Goal: Task Accomplishment & Management: Complete application form

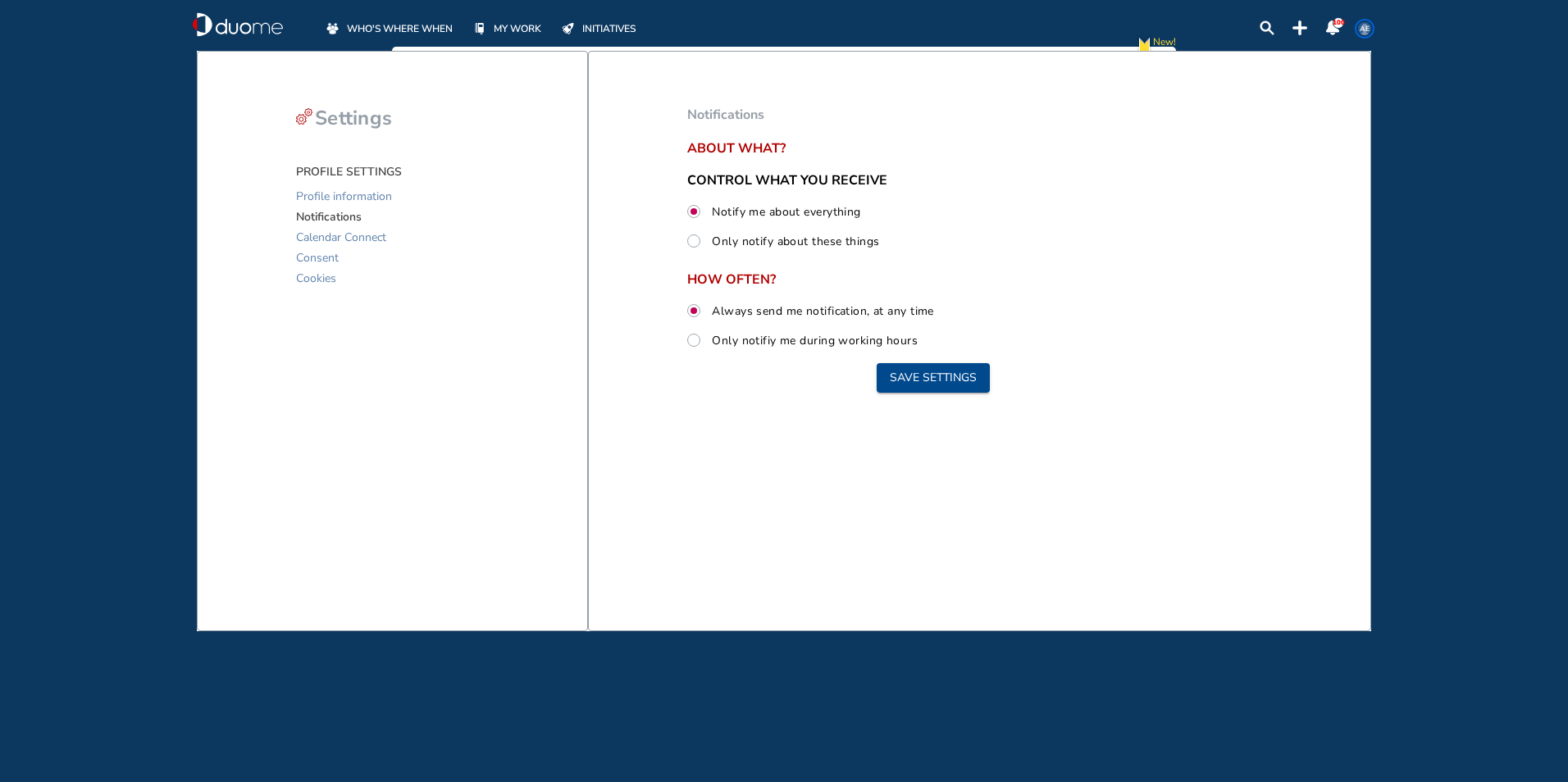
click at [401, 28] on span "WHO'S WHERE WHEN" at bounding box center [399, 29] width 106 height 16
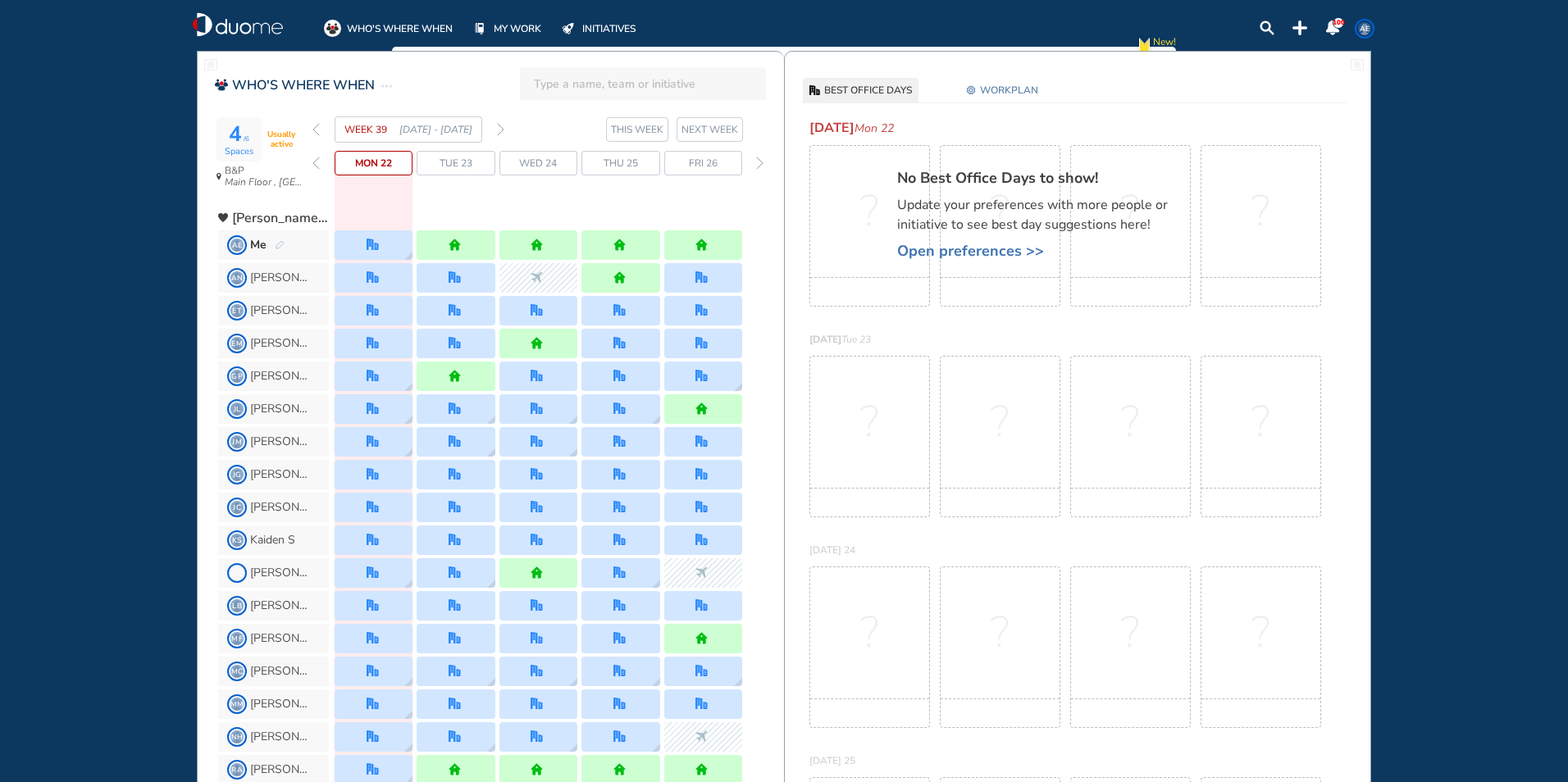
click at [994, 88] on span "WORKPLAN" at bounding box center [1009, 90] width 58 height 16
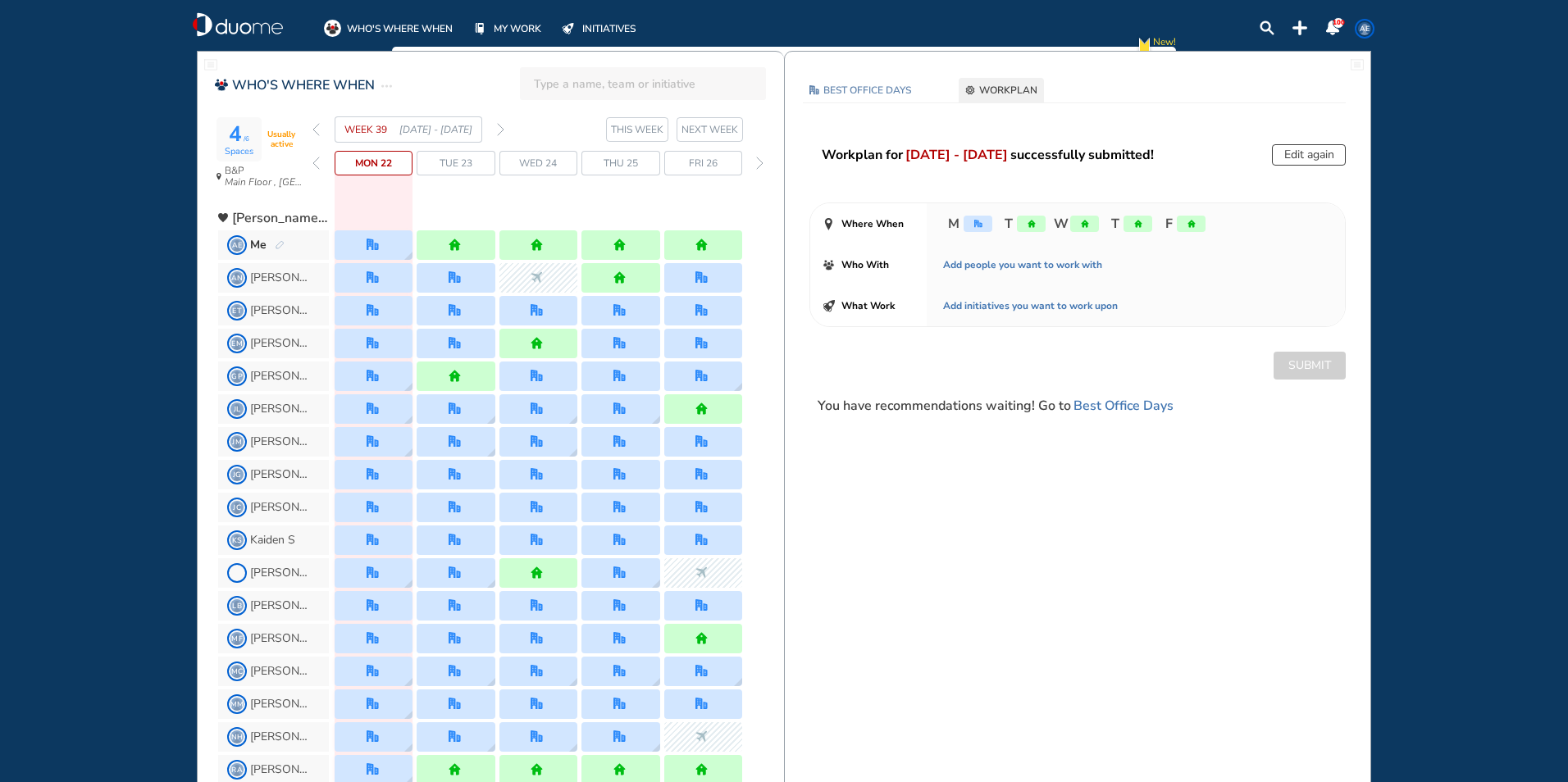
click at [502, 127] on img "forward week" at bounding box center [501, 129] width 7 height 14
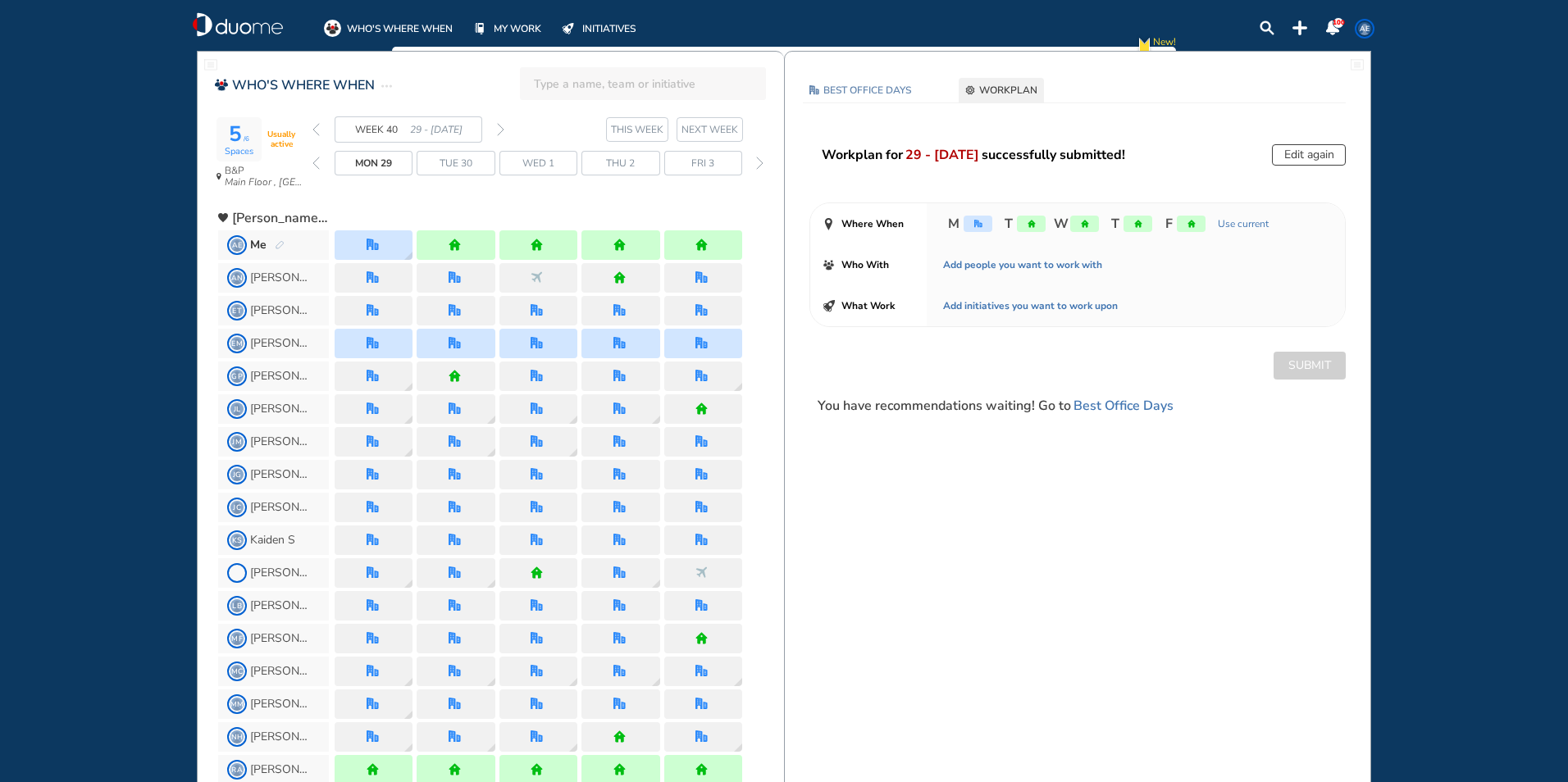
click at [502, 127] on img "forward week" at bounding box center [501, 129] width 7 height 14
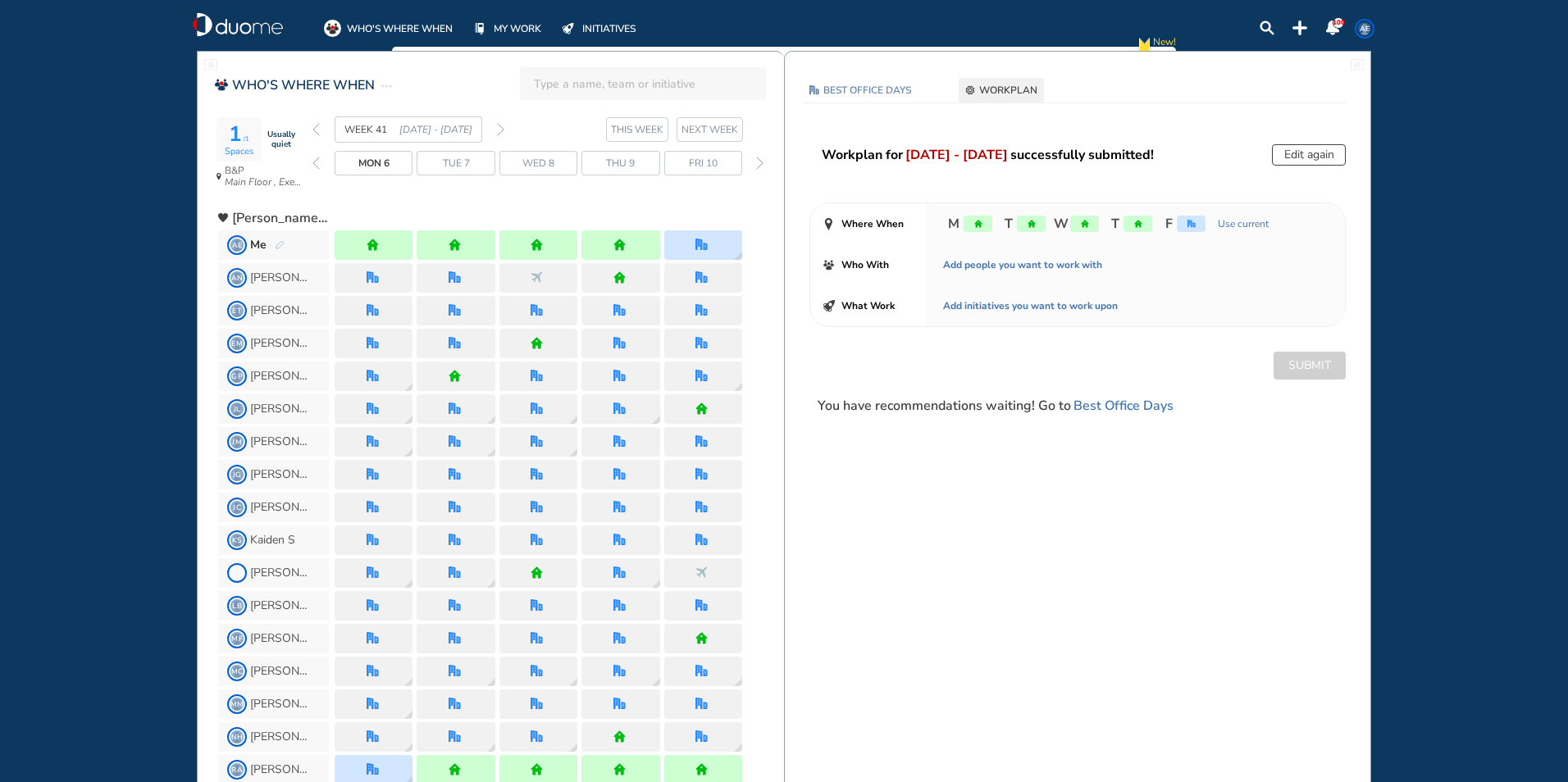
click at [503, 127] on img "forward week" at bounding box center [501, 129] width 7 height 14
click at [1086, 228] on div "home" at bounding box center [1084, 224] width 29 height 16
click at [1287, 159] on button "Edit again" at bounding box center [1309, 155] width 74 height 22
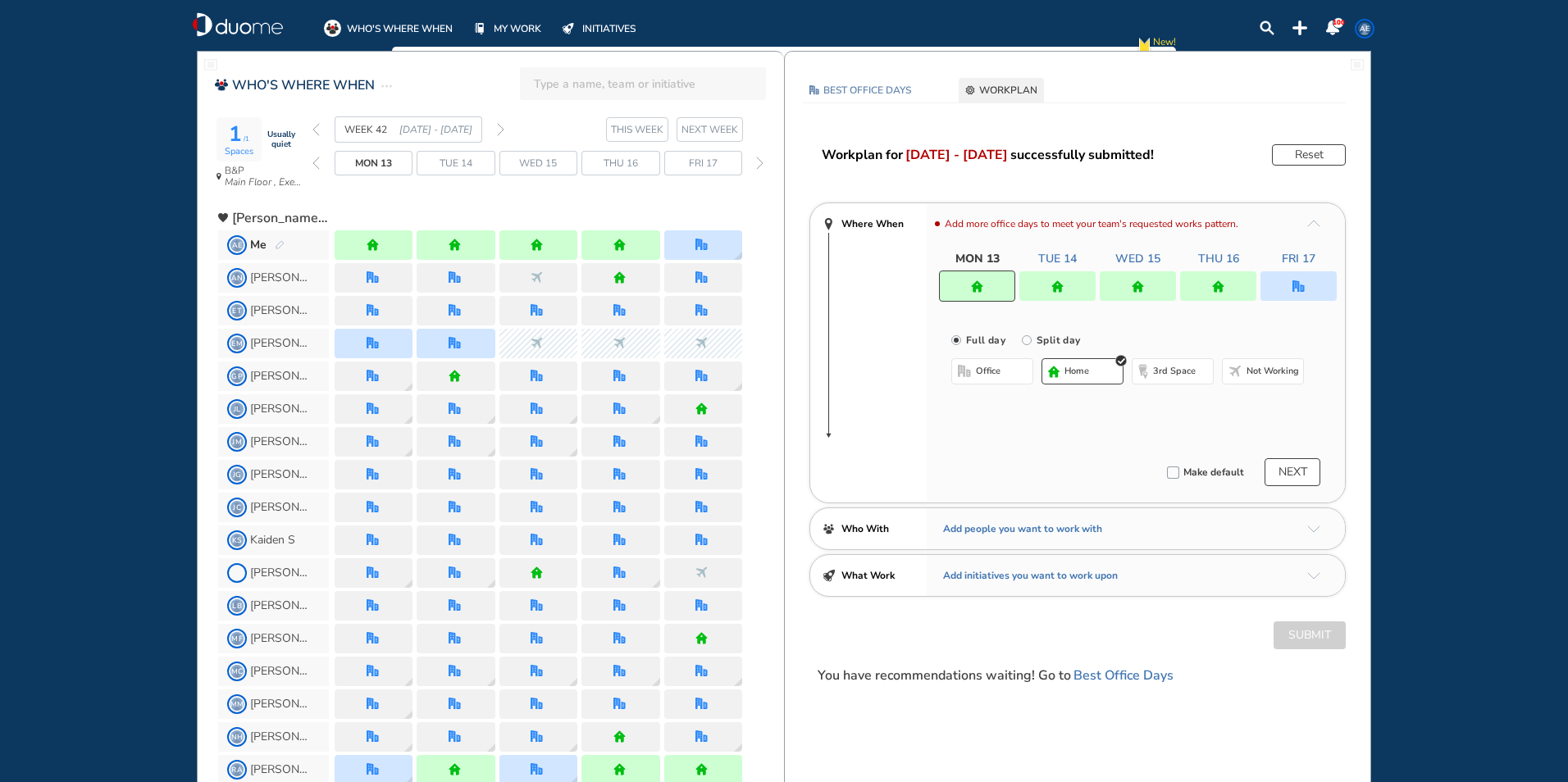
click at [1173, 278] on div at bounding box center [1138, 286] width 76 height 30
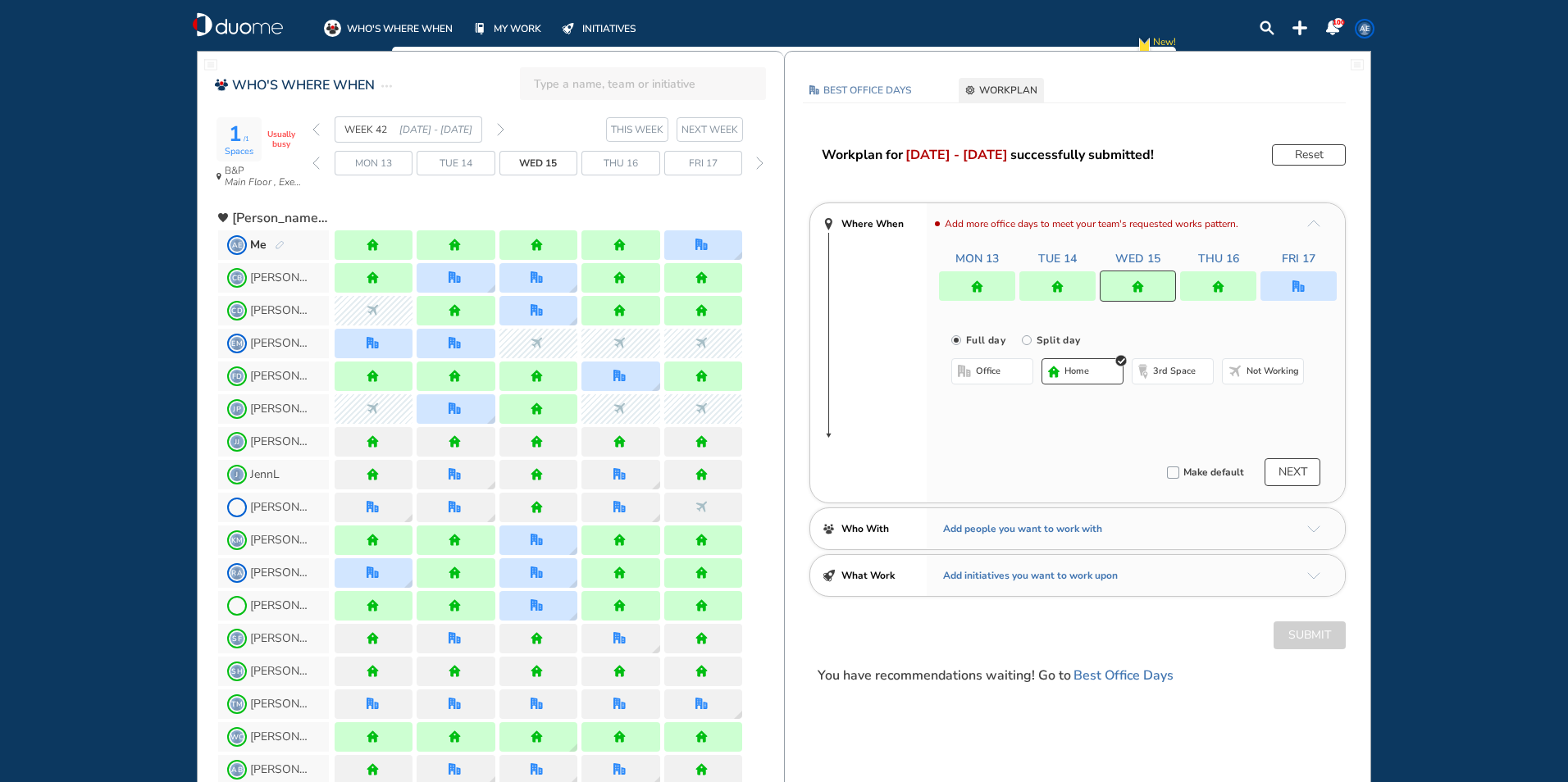
click at [1013, 371] on button "office" at bounding box center [991, 371] width 82 height 26
click at [1200, 286] on div at bounding box center [1217, 286] width 76 height 30
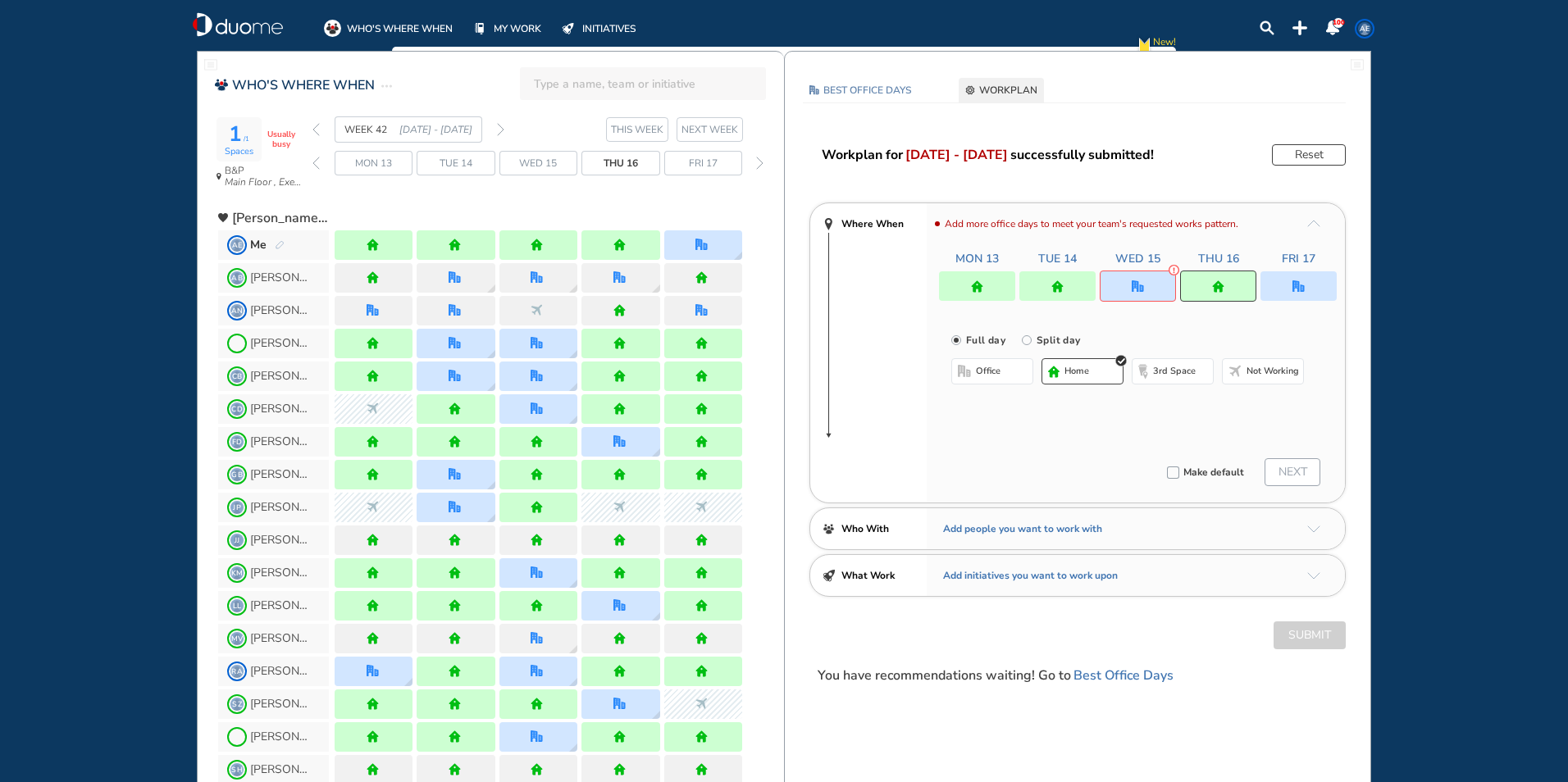
click at [1016, 369] on button "office" at bounding box center [991, 371] width 82 height 26
click at [1288, 292] on div at bounding box center [1298, 286] width 76 height 30
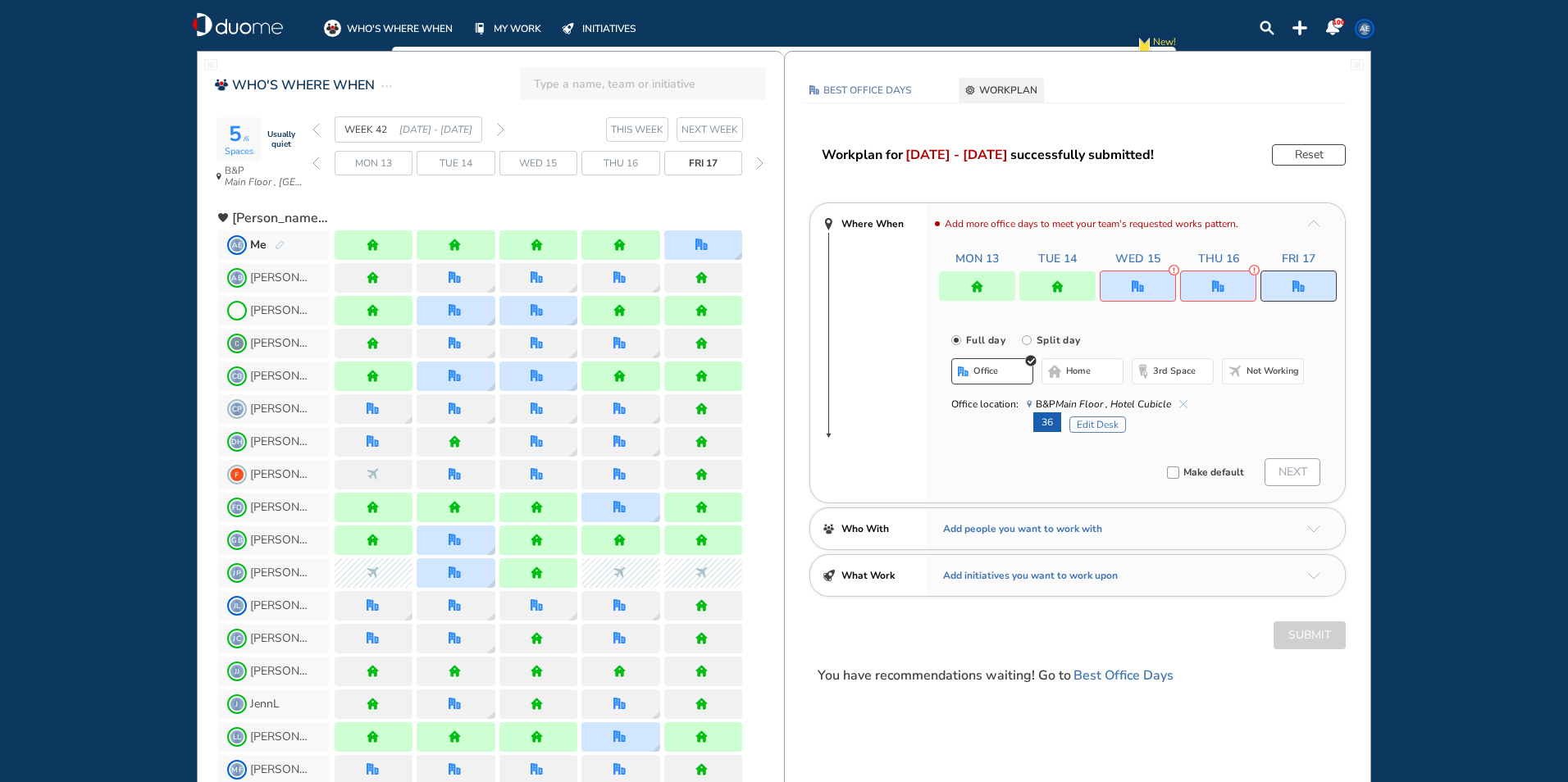
click at [1129, 292] on div at bounding box center [1138, 286] width 76 height 31
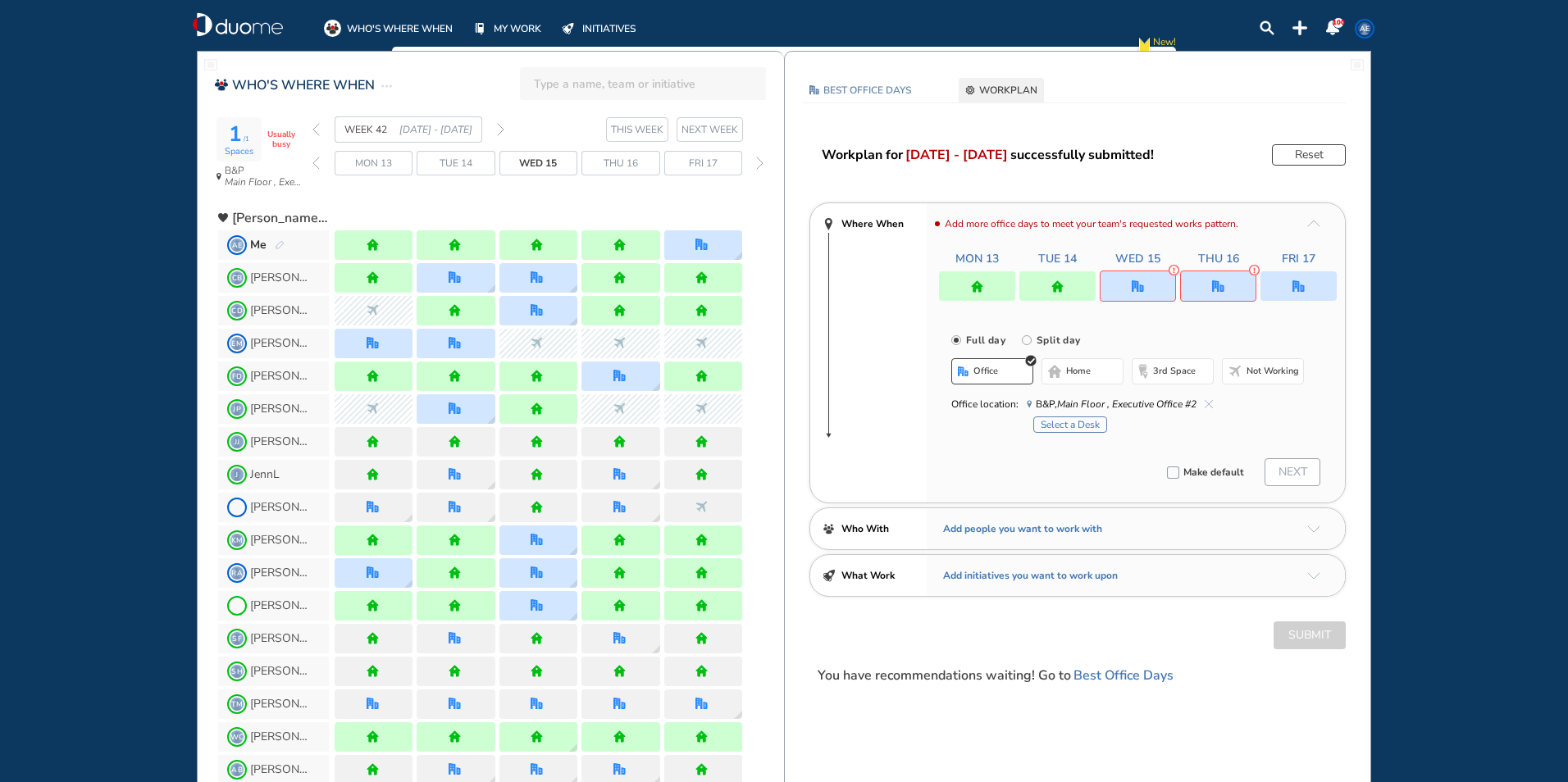
click at [1062, 374] on button "home" at bounding box center [1082, 371] width 82 height 26
click at [1216, 282] on img "office" at bounding box center [1218, 287] width 13 height 13
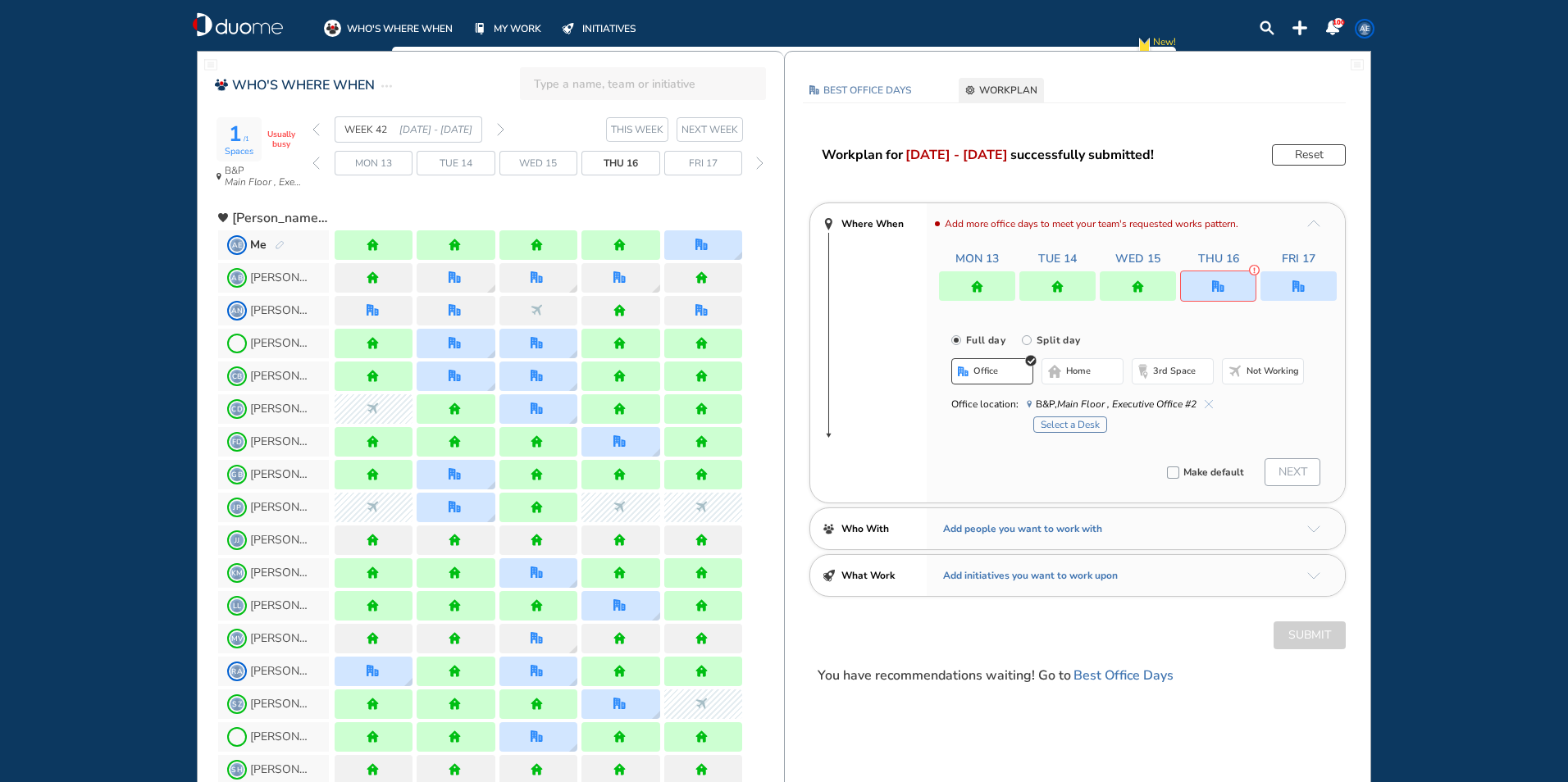
click at [1055, 371] on img "home-bdbdbd" at bounding box center [1054, 372] width 14 height 14
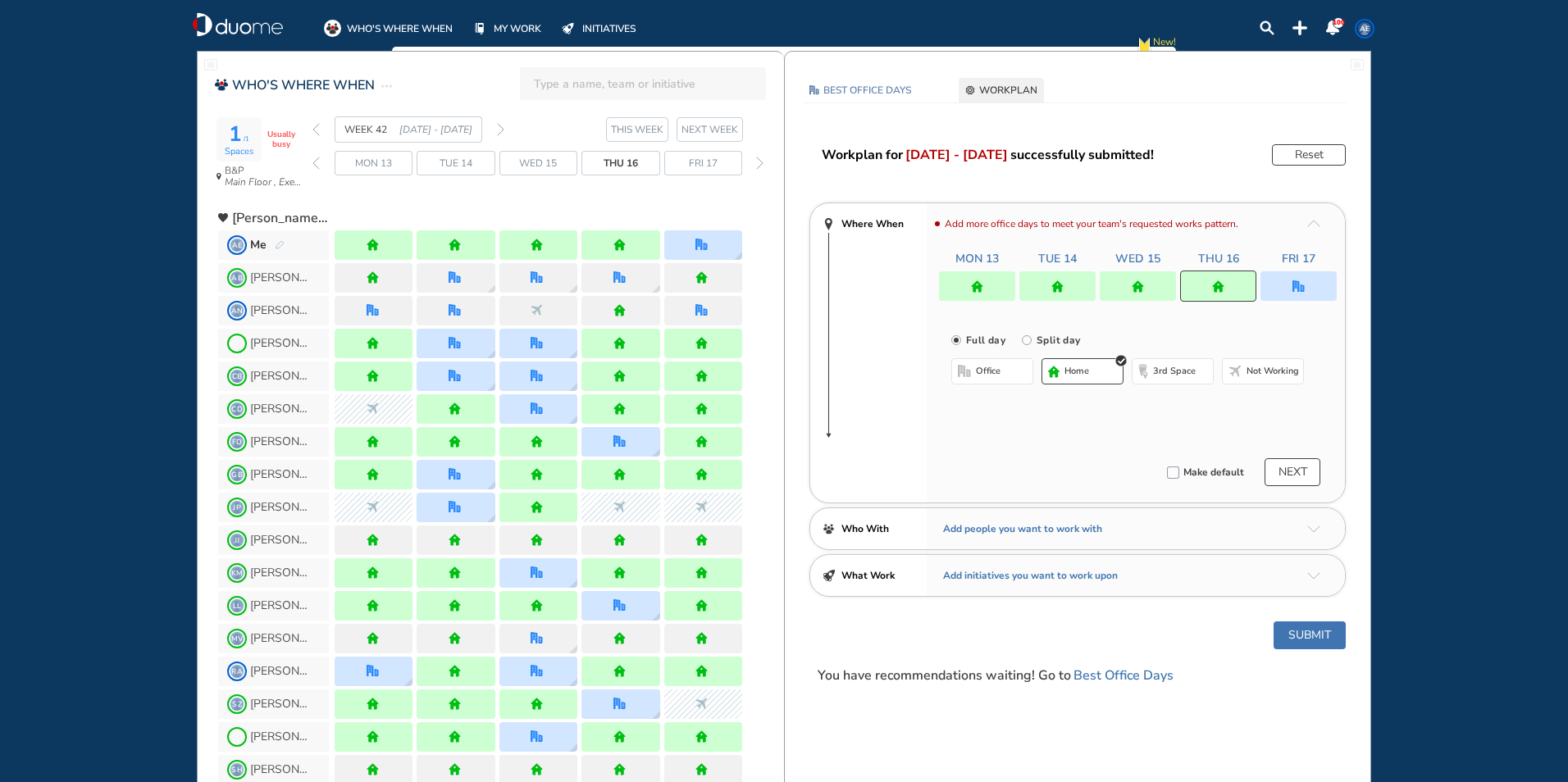
click at [1173, 639] on div "Submit" at bounding box center [1077, 636] width 586 height 28
click at [1273, 320] on div "Full day [GEOGRAPHIC_DATA] day office home 3rd space Not working" at bounding box center [1135, 369] width 418 height 112
click at [1273, 315] on div "Full day [GEOGRAPHIC_DATA] day office home 3rd space Not working" at bounding box center [1135, 369] width 418 height 112
click at [739, 239] on div at bounding box center [703, 245] width 78 height 30
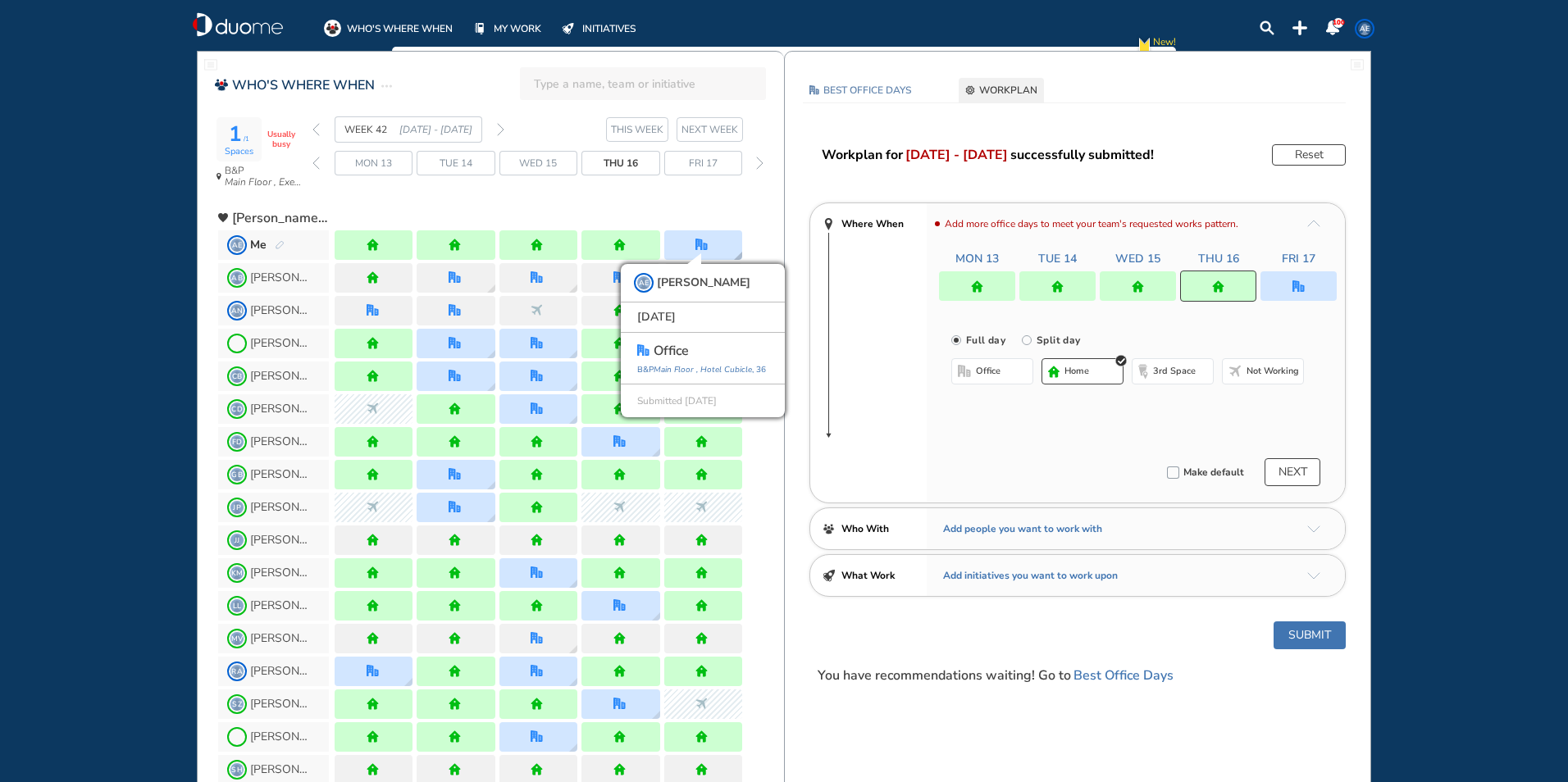
click at [727, 245] on div "AE [PERSON_NAME] [DATE] office [GEOGRAPHIC_DATA] , [GEOGRAPHIC_DATA] , 36 Submi…" at bounding box center [703, 245] width 78 height 30
click at [495, 131] on div "WEEK 42 [DATE] - [DATE]" at bounding box center [408, 129] width 192 height 26
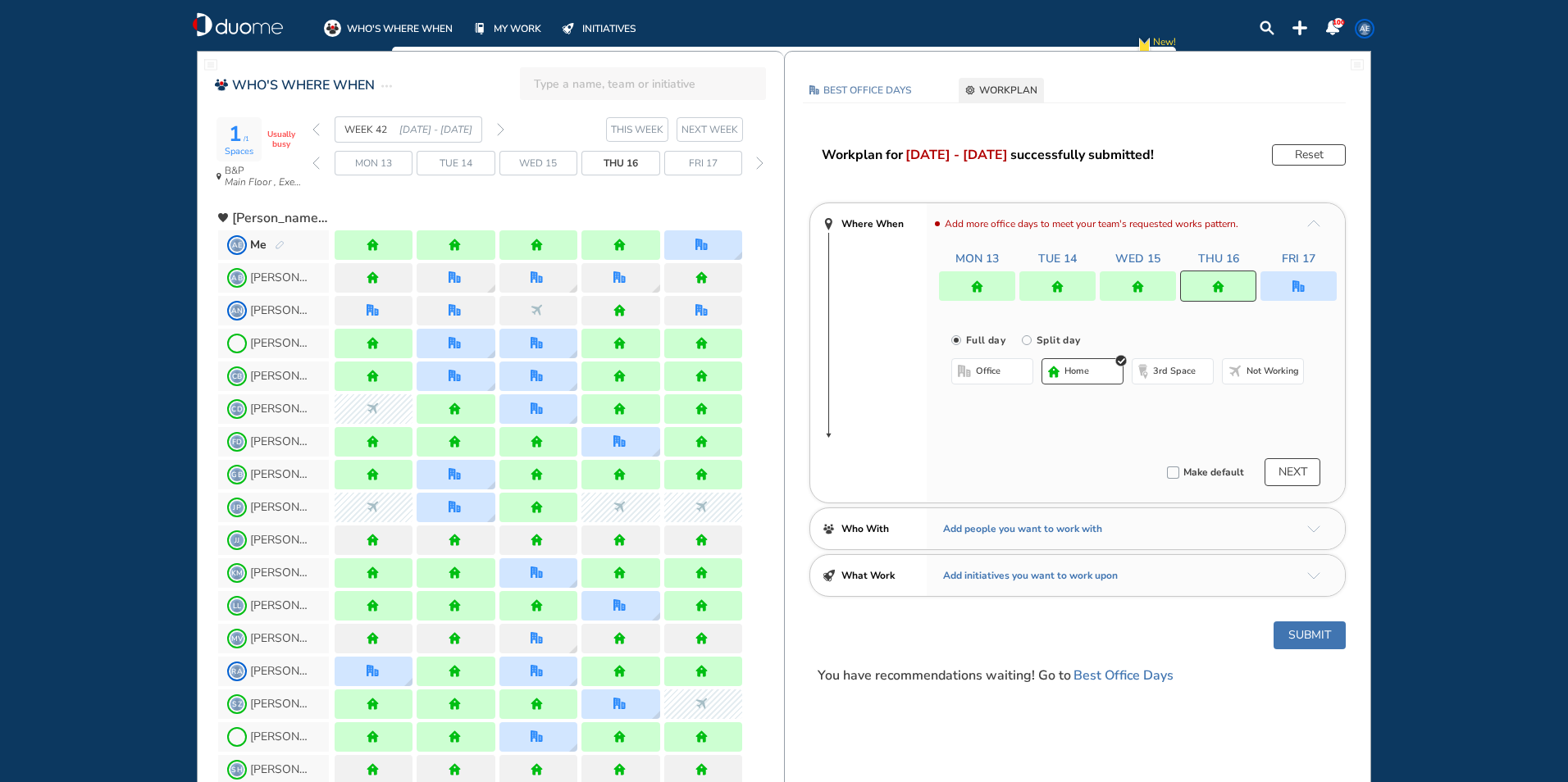
click at [497, 131] on div "WEEK 42 [DATE] - [DATE]" at bounding box center [408, 129] width 192 height 26
click at [1287, 285] on div at bounding box center [1298, 286] width 76 height 30
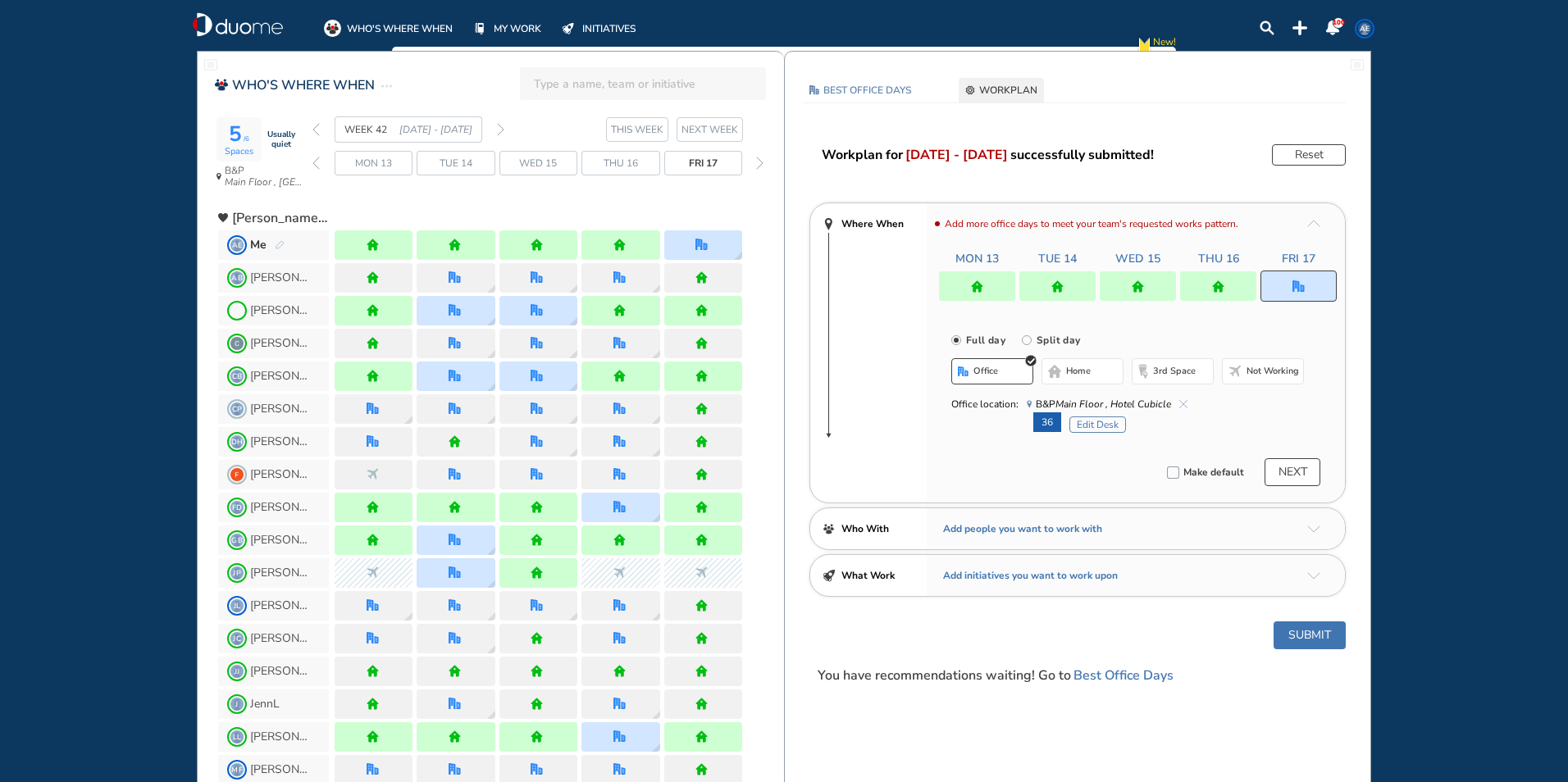
click at [1203, 287] on div at bounding box center [1217, 286] width 76 height 30
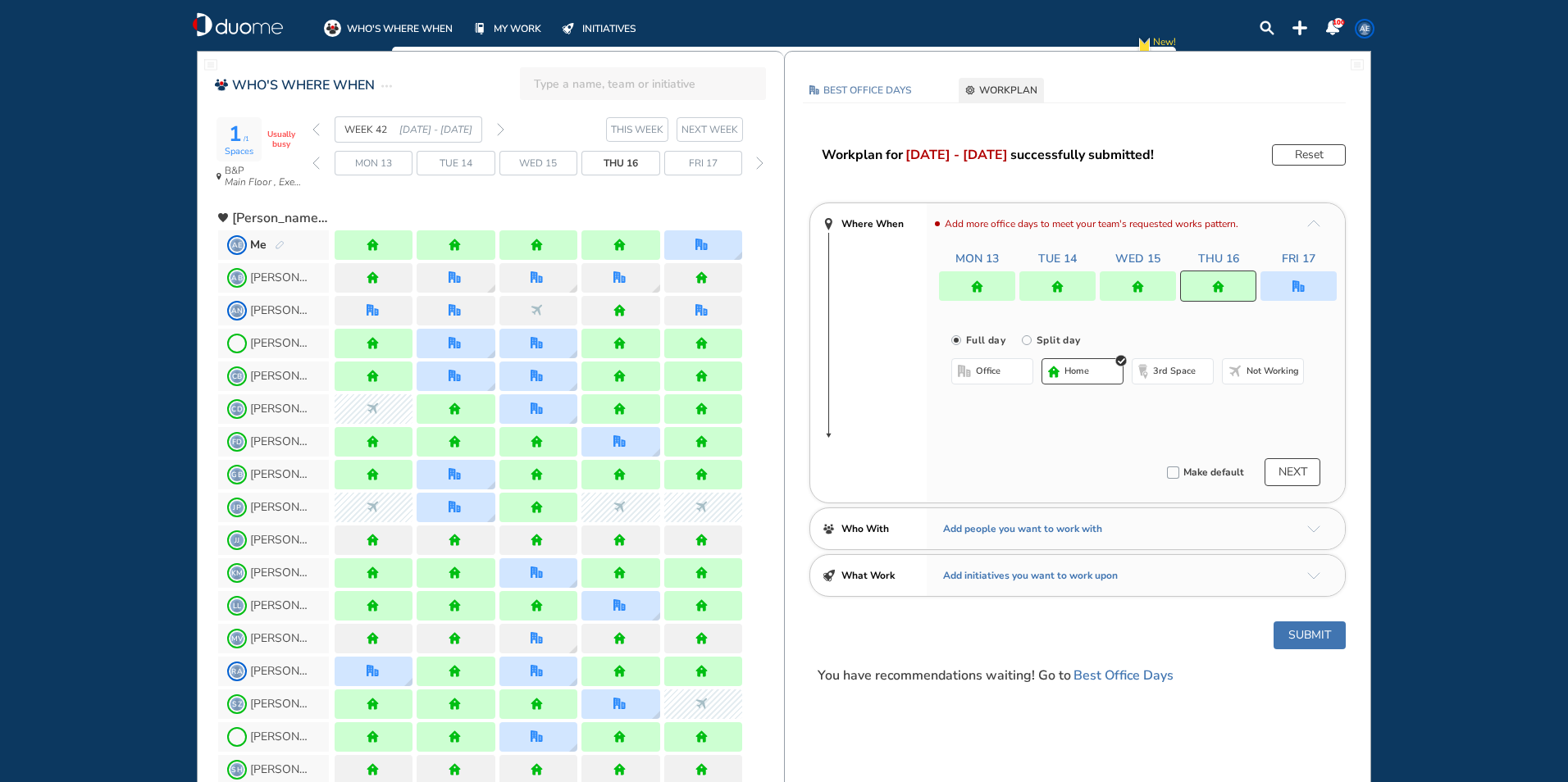
click at [1003, 368] on button "office" at bounding box center [991, 371] width 82 height 26
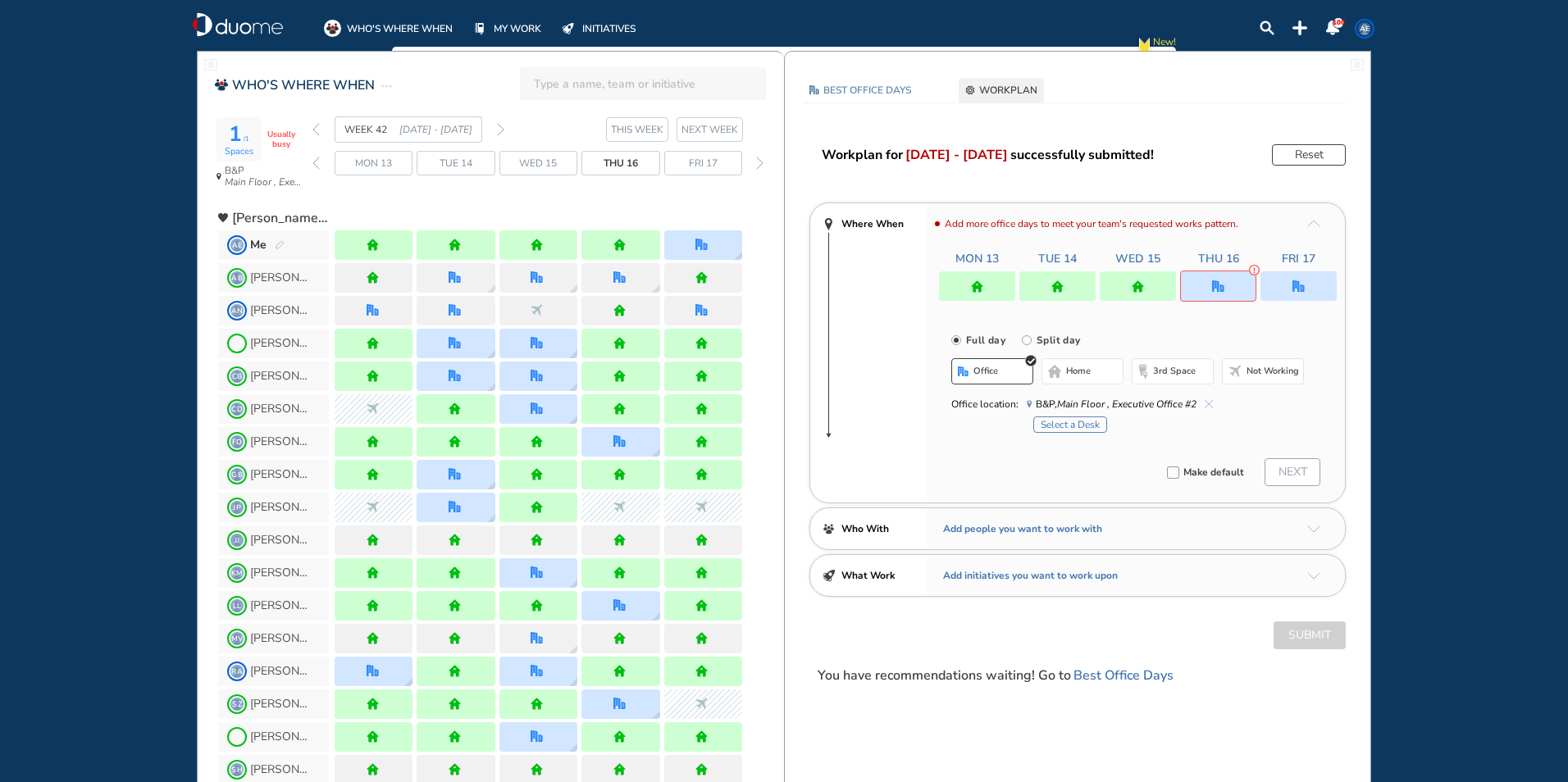
click at [1161, 337] on div "Full day Split day" at bounding box center [1143, 340] width 385 height 22
click at [507, 129] on section "WEEK 42 [DATE] - [DATE] THIS WEEK NEXT WEEK" at bounding box center [549, 129] width 472 height 26
click at [508, 128] on section "WEEK 42 [DATE] - [DATE] THIS WEEK NEXT WEEK" at bounding box center [549, 129] width 472 height 26
click at [504, 125] on section "WEEK 42 [DATE] - [DATE] THIS WEEK NEXT WEEK" at bounding box center [549, 129] width 472 height 26
click at [496, 125] on div "WEEK 42 [DATE] - [DATE]" at bounding box center [408, 129] width 192 height 26
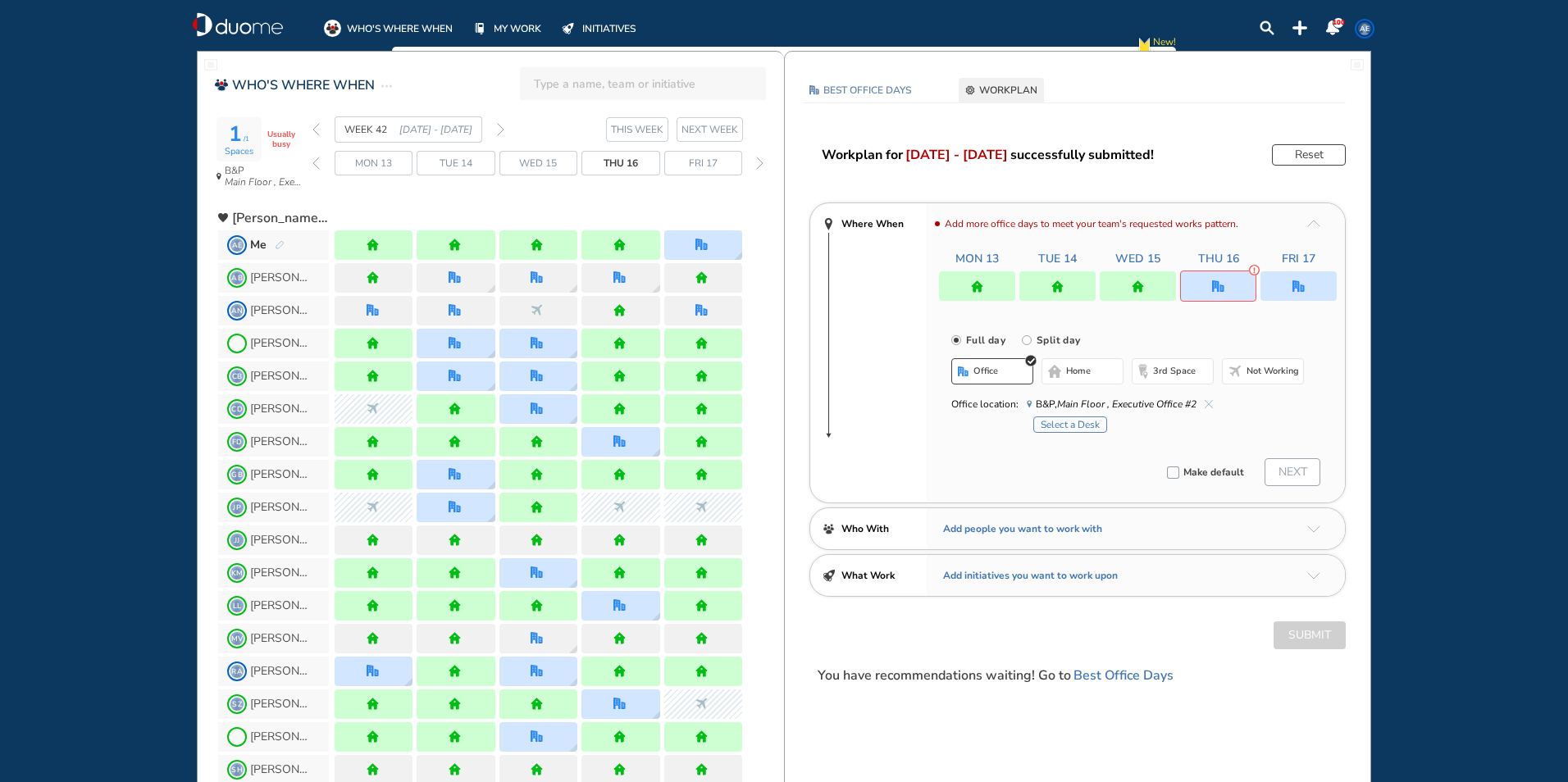
click at [1066, 371] on span "home" at bounding box center [1077, 372] width 24 height 14
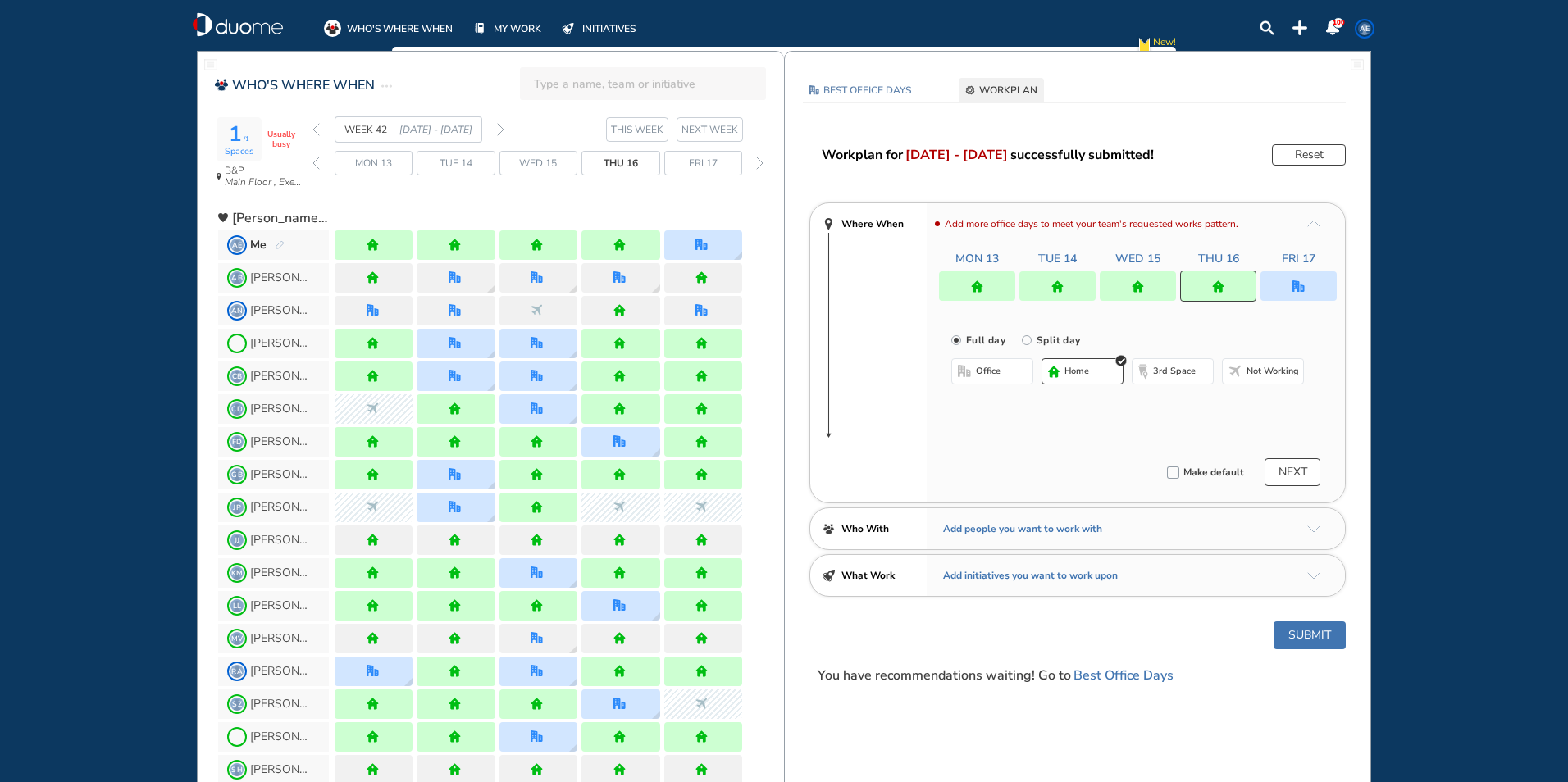
click at [1128, 287] on div at bounding box center [1138, 286] width 76 height 30
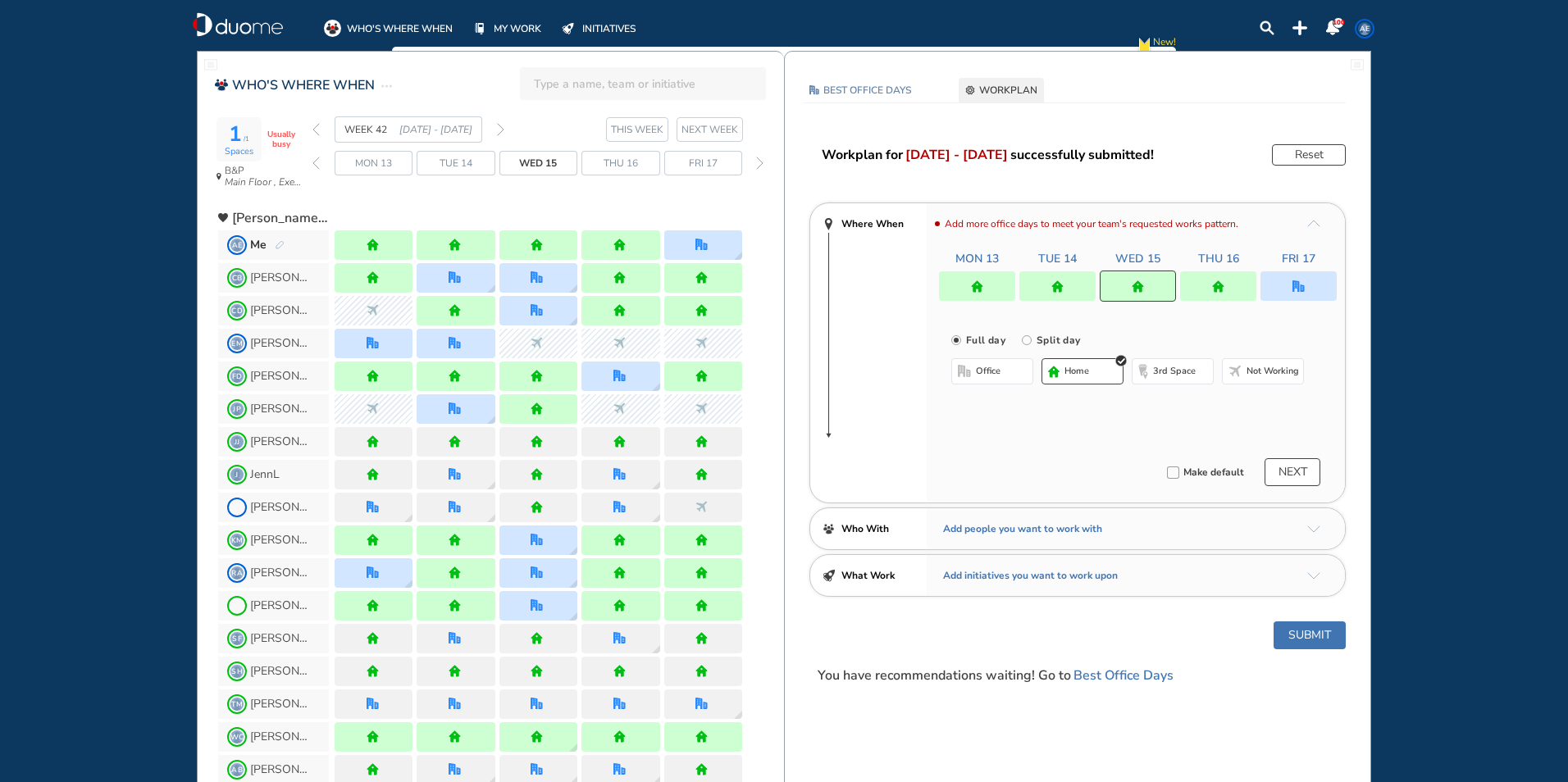
click at [989, 375] on span "office" at bounding box center [988, 372] width 24 height 14
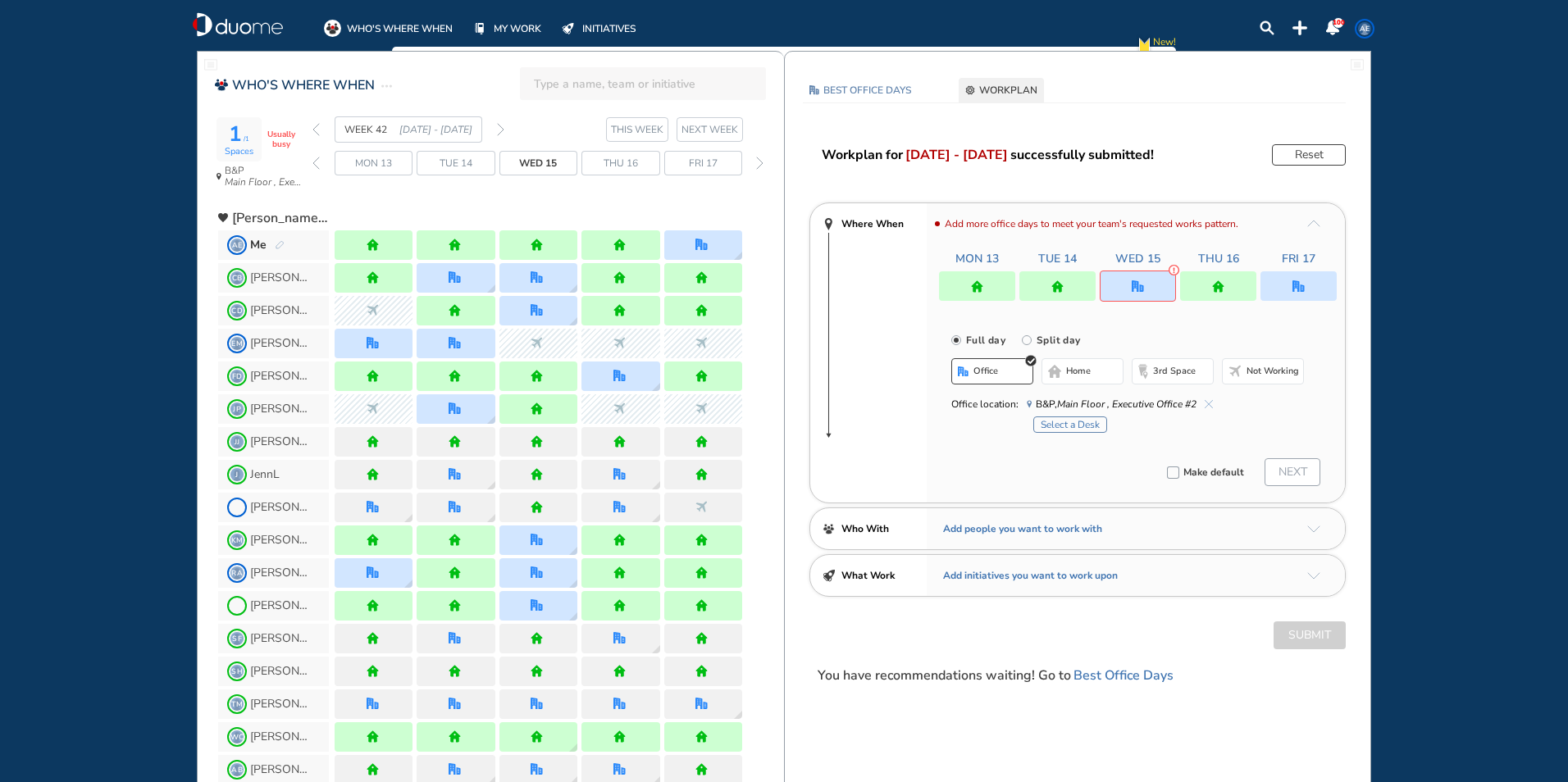
click at [1050, 427] on button "Select a Desk" at bounding box center [1070, 425] width 74 height 16
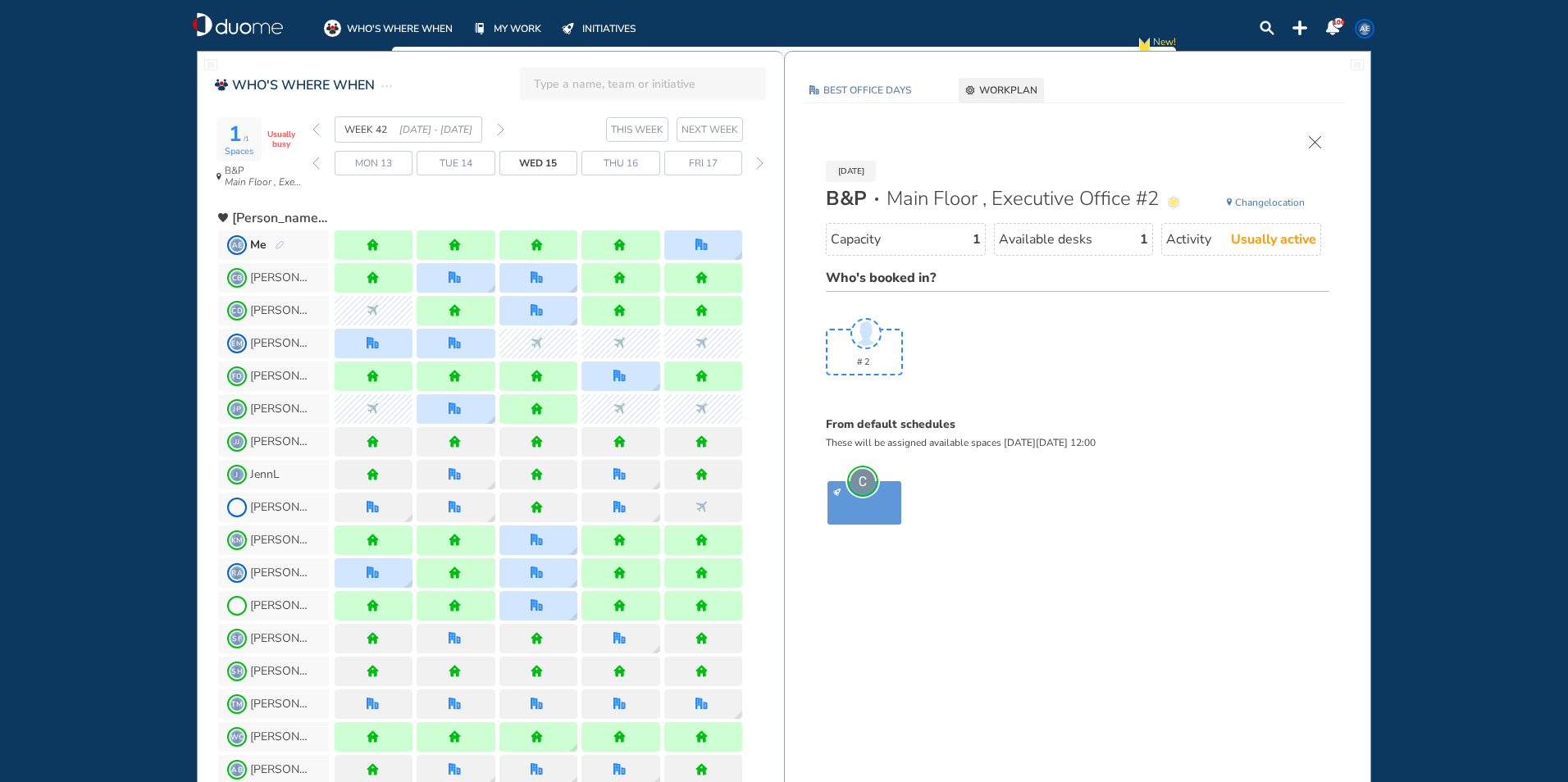
click at [879, 278] on span "Who's booked in?" at bounding box center [881, 278] width 110 height 18
click at [411, 31] on span "WHO'S WHERE WHEN" at bounding box center [399, 29] width 106 height 16
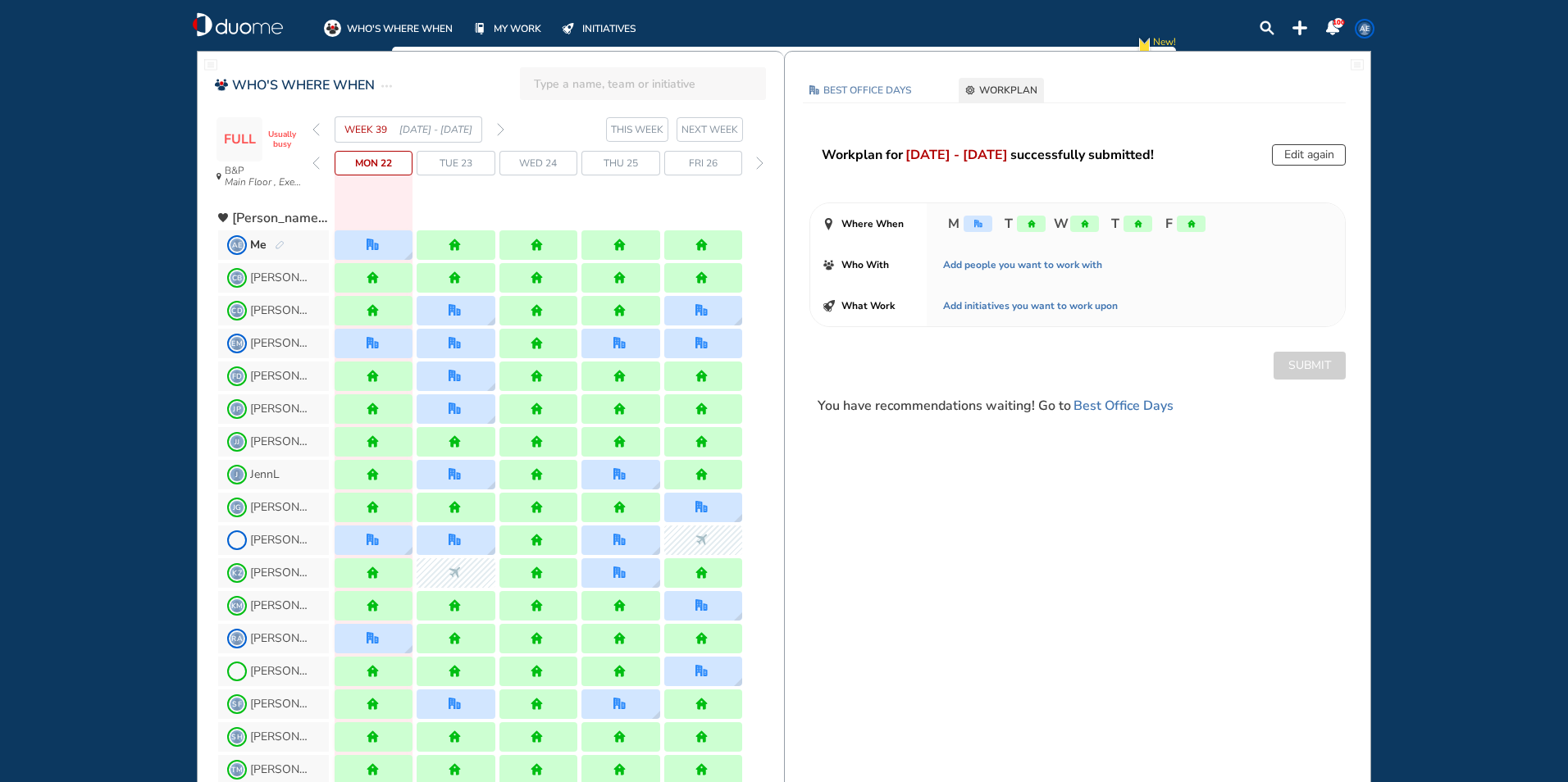
click at [1282, 160] on button "Edit again" at bounding box center [1309, 155] width 74 height 22
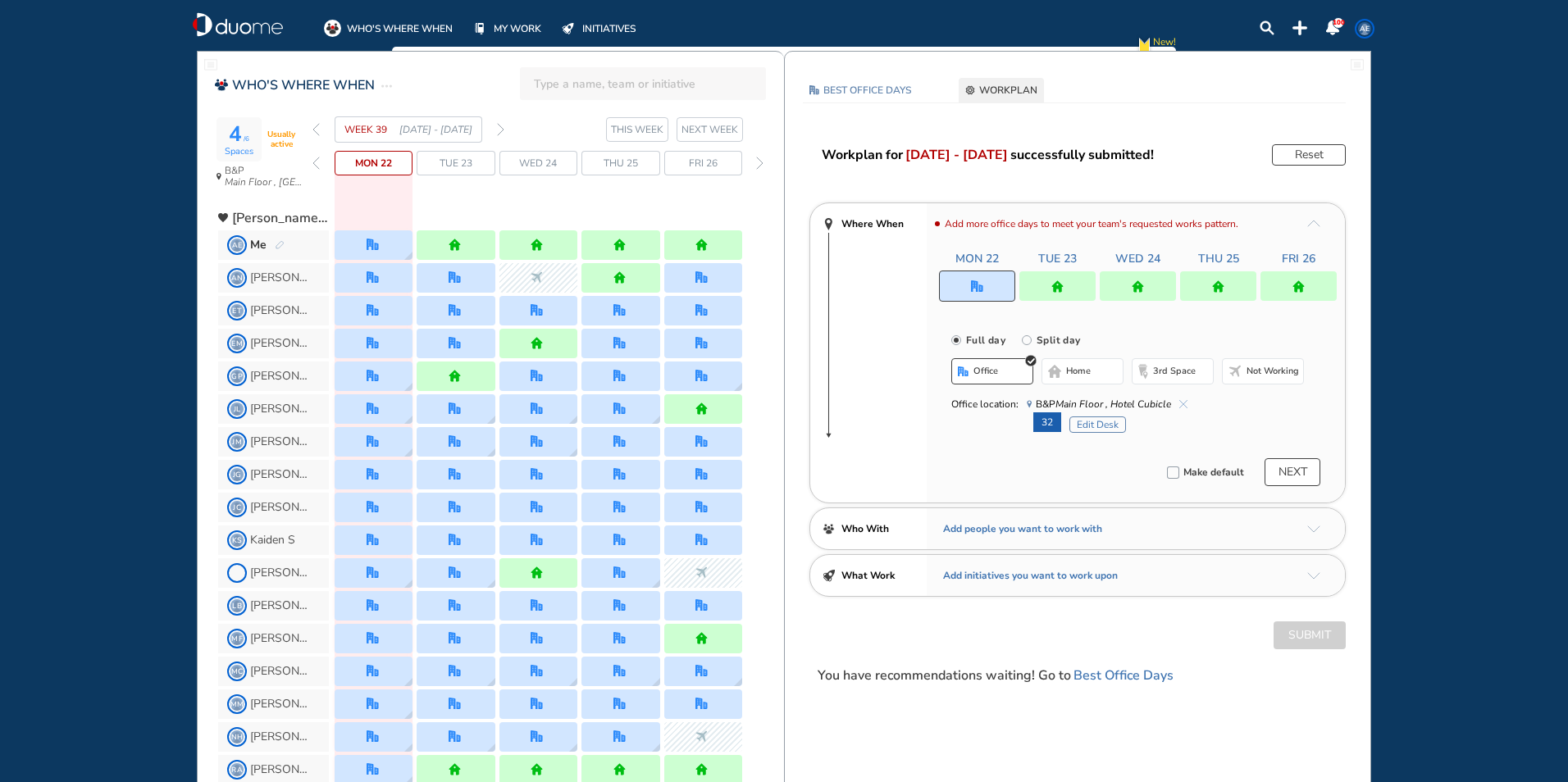
click at [1274, 279] on div at bounding box center [1298, 286] width 76 height 30
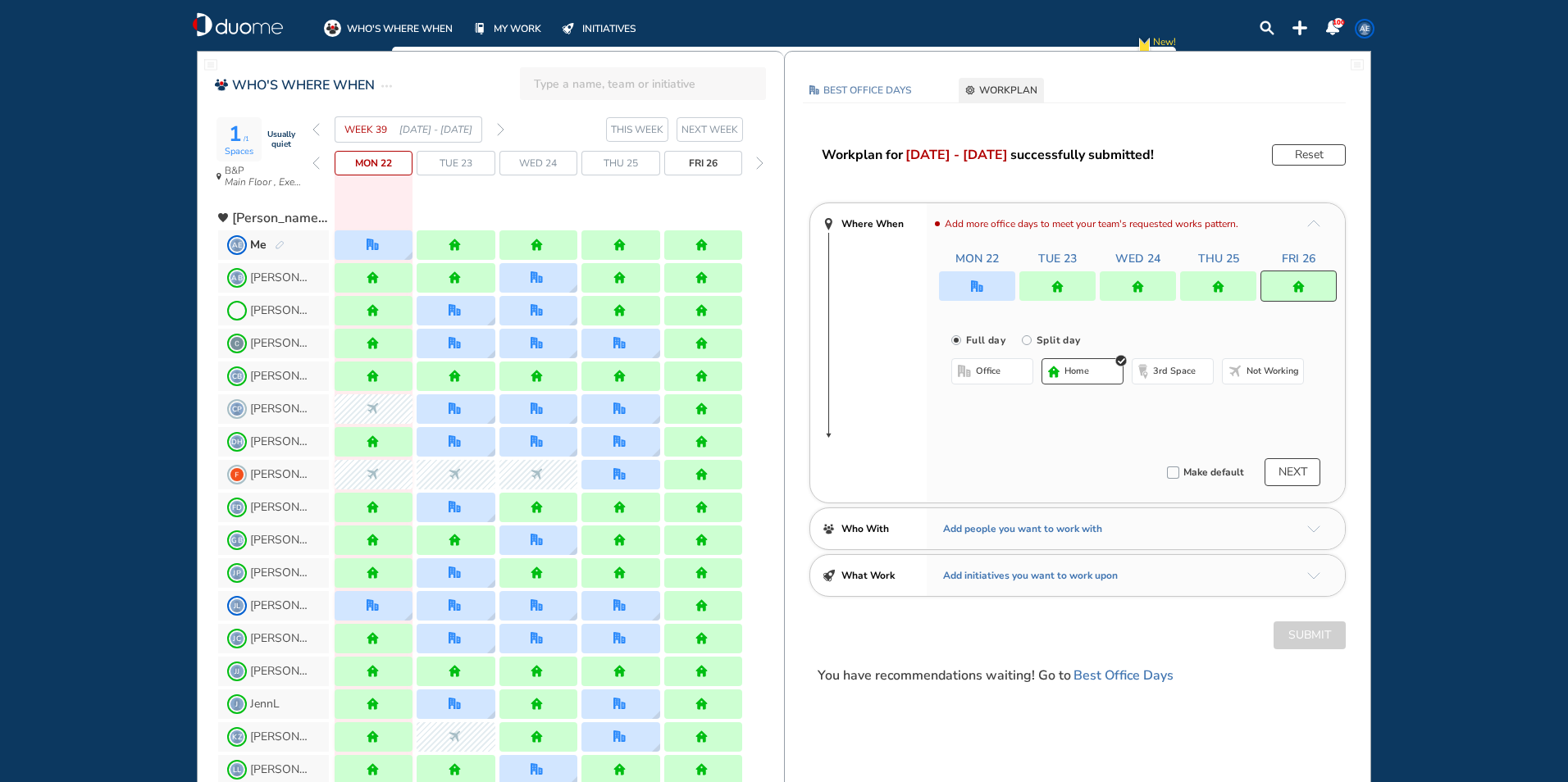
click at [1003, 376] on button "office" at bounding box center [991, 371] width 82 height 26
click at [1097, 373] on button "home" at bounding box center [1082, 371] width 82 height 26
click at [1131, 457] on div "Add more office days to meet your team's requested works pattern. Mon 22 Tue 23…" at bounding box center [1135, 353] width 418 height 299
click at [508, 129] on section "WEEK 39 [DATE] - [DATE] THIS WEEK NEXT WEEK" at bounding box center [549, 129] width 472 height 26
click at [501, 127] on img "forward week" at bounding box center [501, 129] width 7 height 14
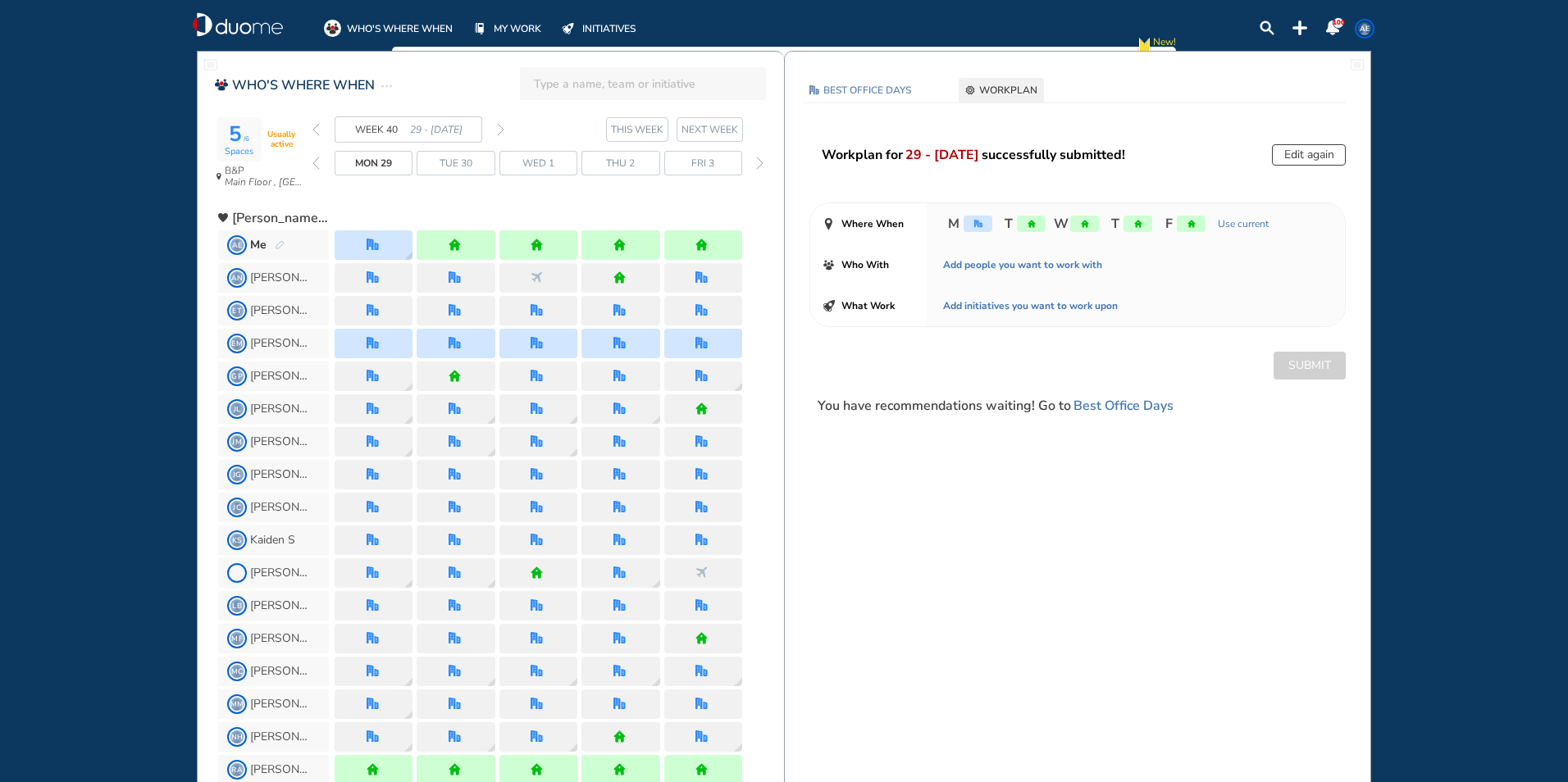
click at [500, 130] on img "forward week" at bounding box center [501, 129] width 7 height 14
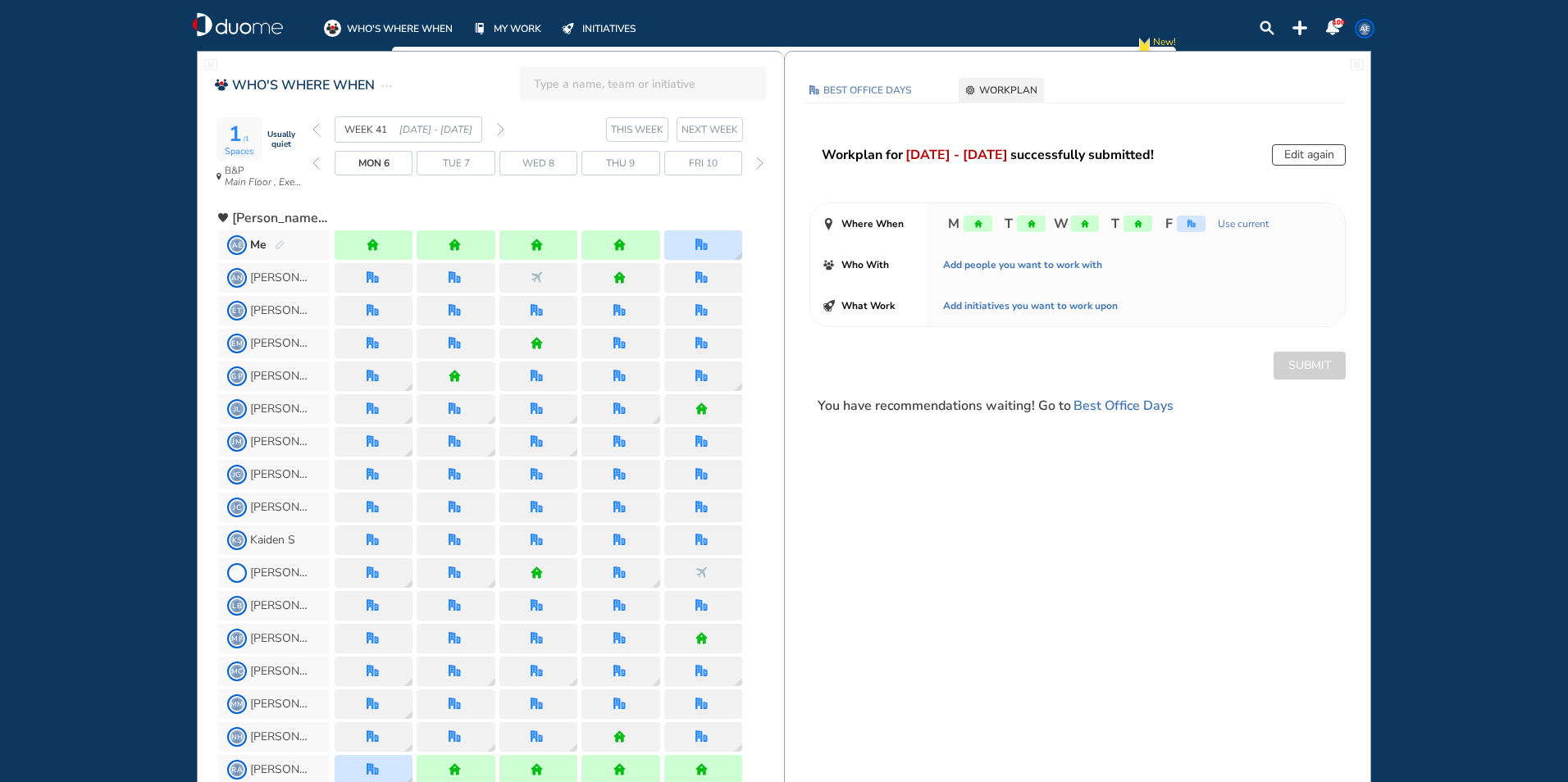
click at [500, 130] on img "forward week" at bounding box center [501, 129] width 7 height 14
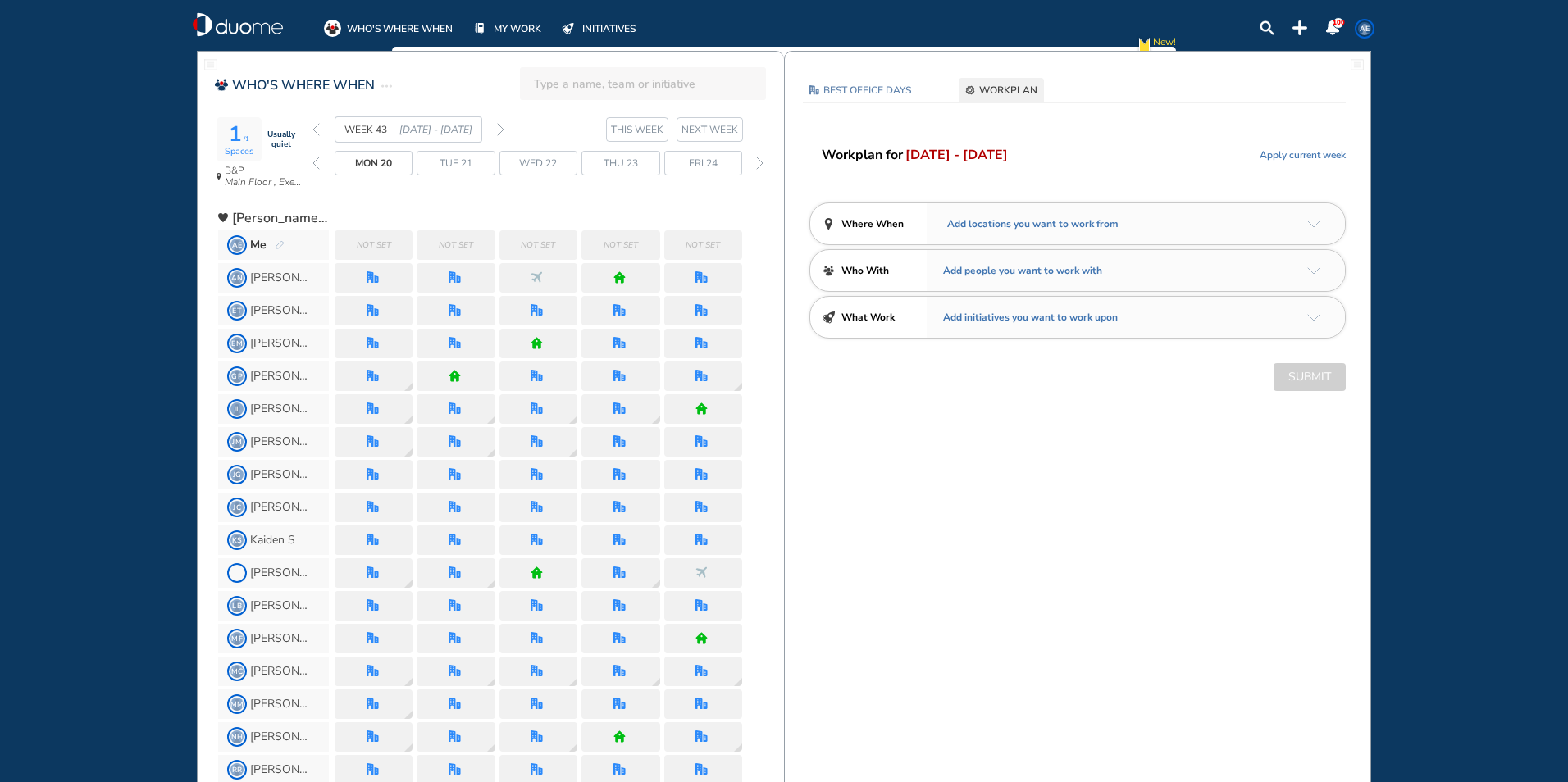
click at [1299, 155] on span "Apply current week" at bounding box center [1301, 155] width 86 height 16
click at [1315, 223] on img "arrow-down-a5b4c4" at bounding box center [1313, 224] width 14 height 7
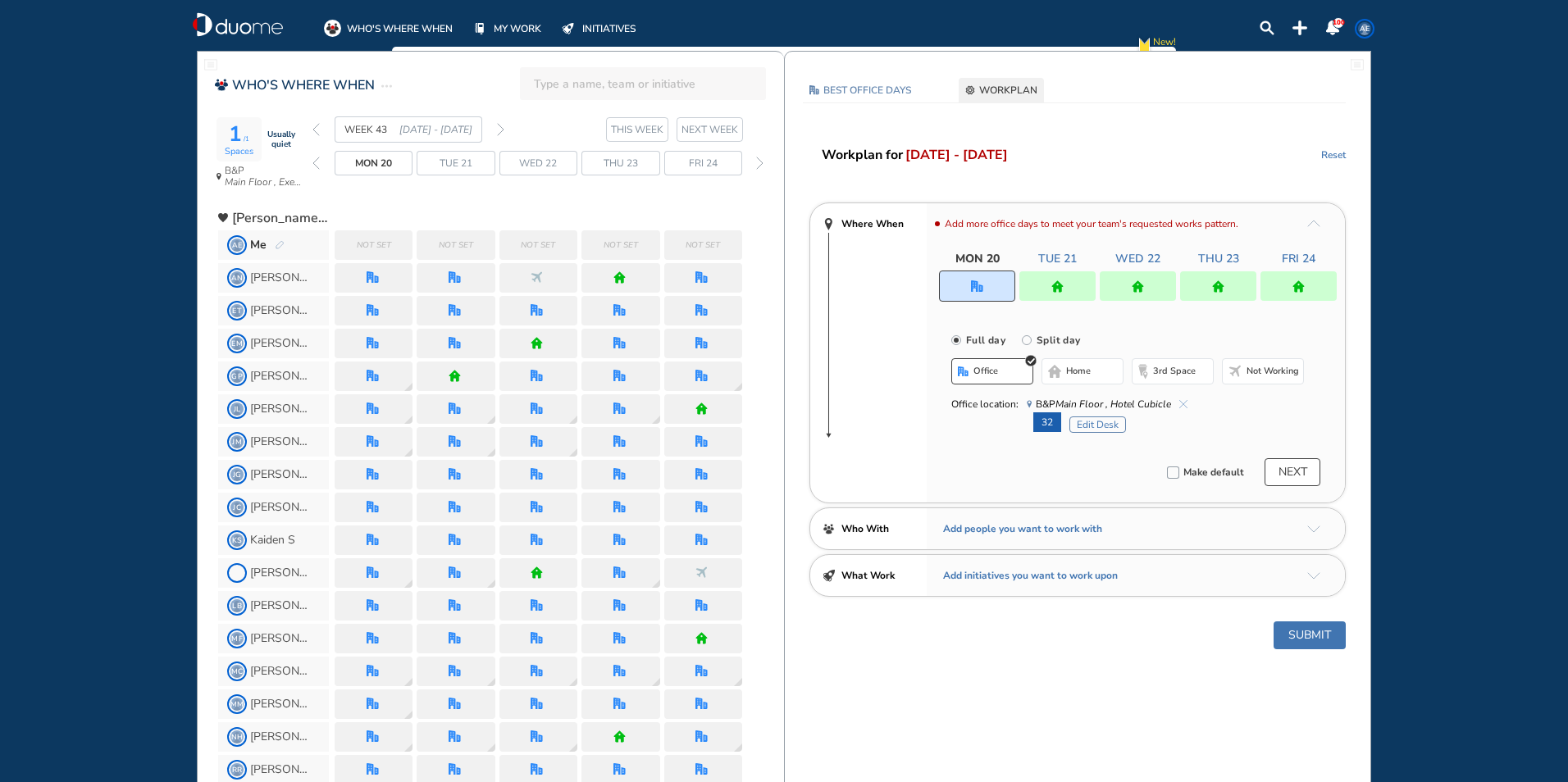
click at [1100, 376] on button "home" at bounding box center [1082, 371] width 82 height 26
click at [1068, 288] on div at bounding box center [1057, 286] width 76 height 30
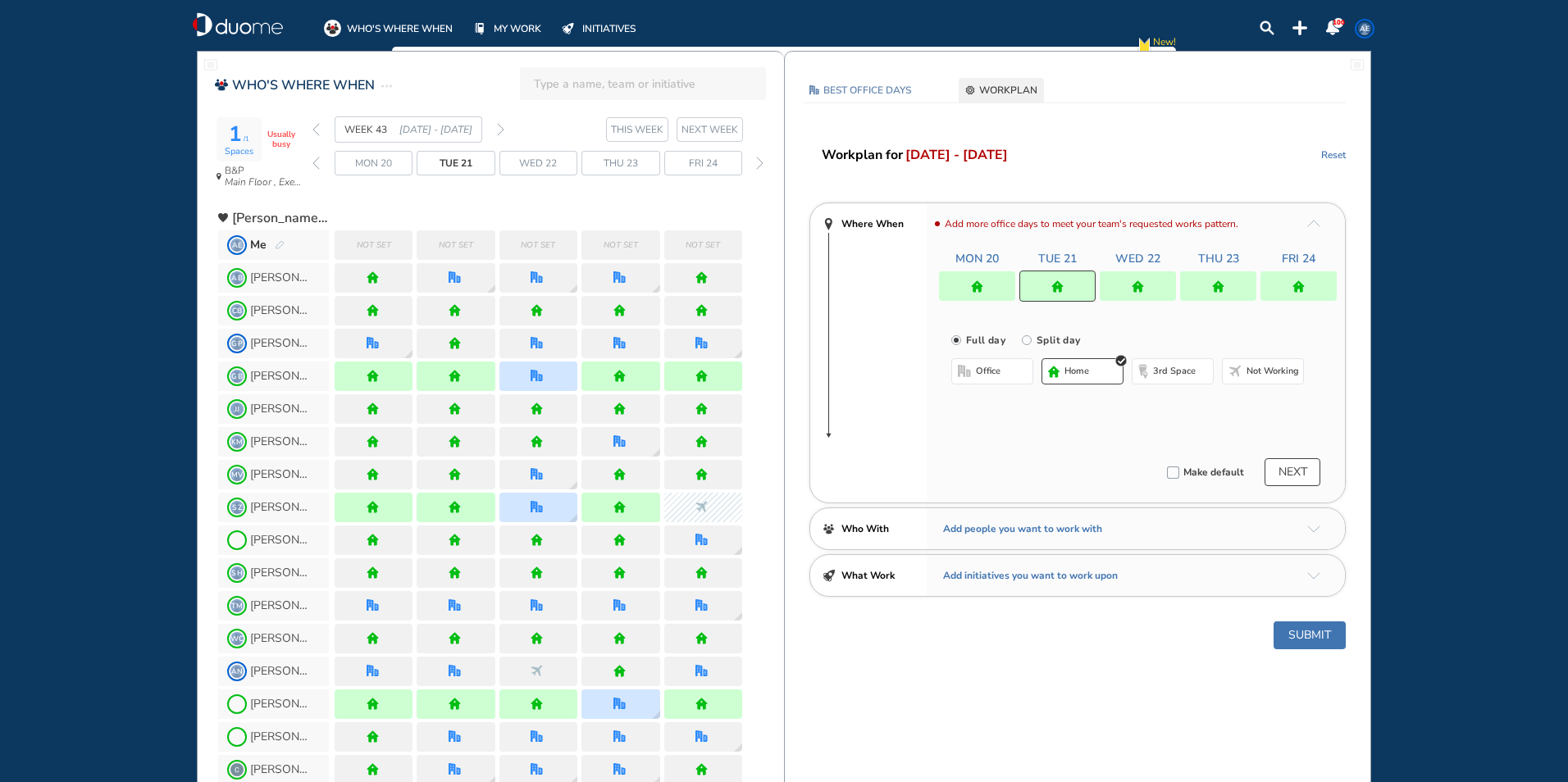
click at [1058, 372] on img "home" at bounding box center [1053, 372] width 12 height 13
click at [1130, 287] on div at bounding box center [1138, 286] width 76 height 30
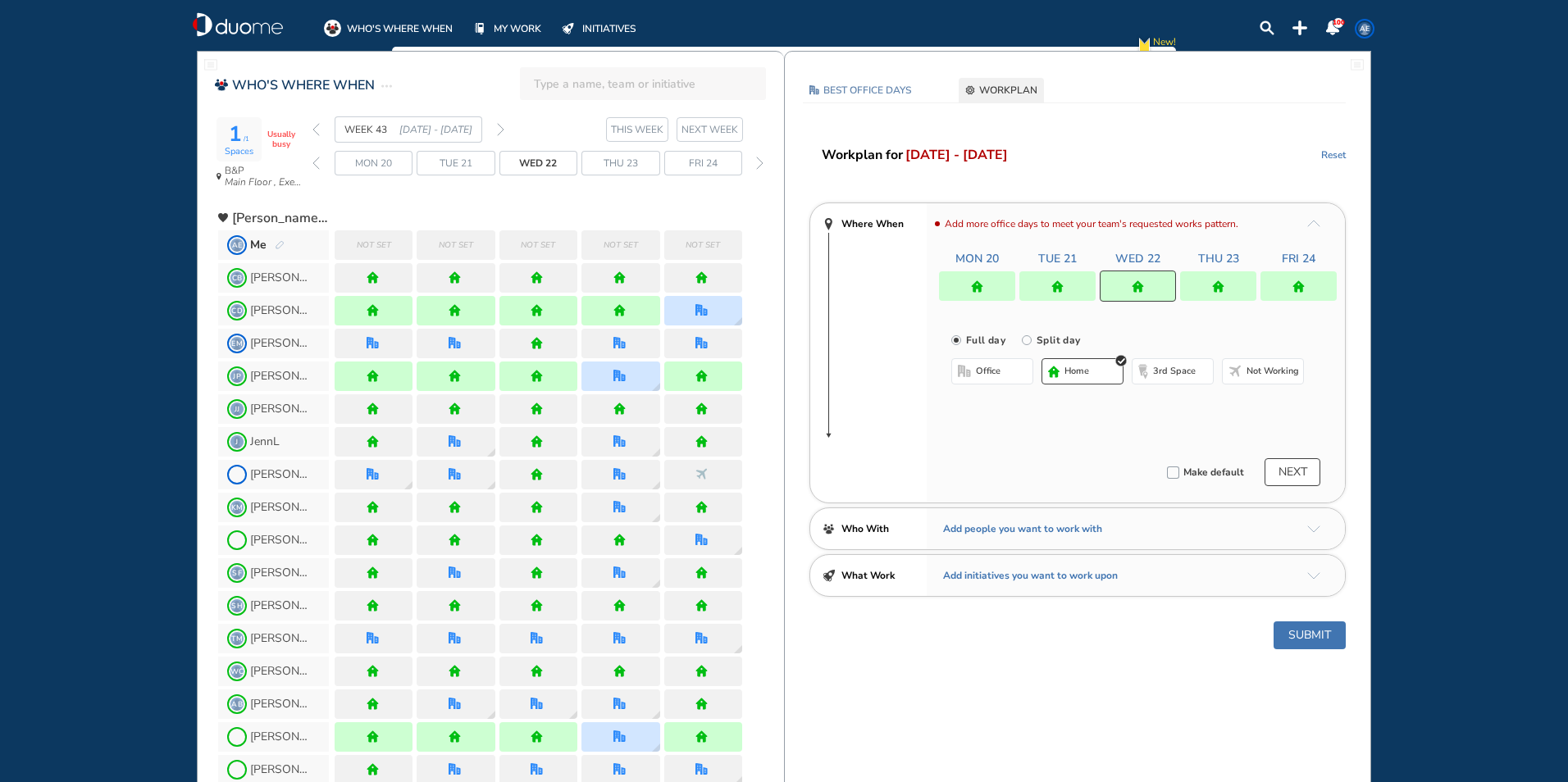
click at [996, 375] on span "office" at bounding box center [988, 372] width 24 height 14
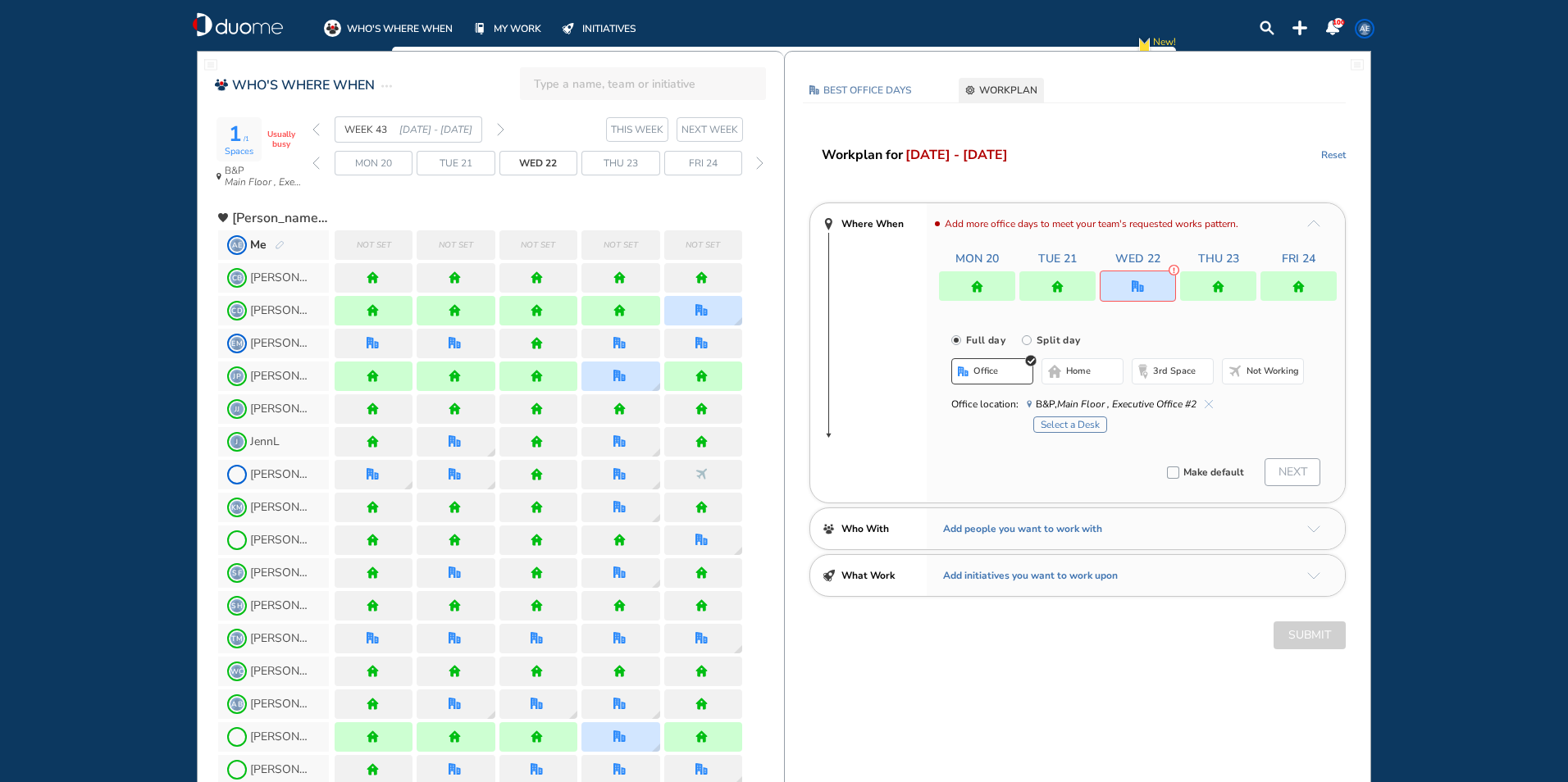
click at [1065, 371] on button "home" at bounding box center [1082, 371] width 82 height 26
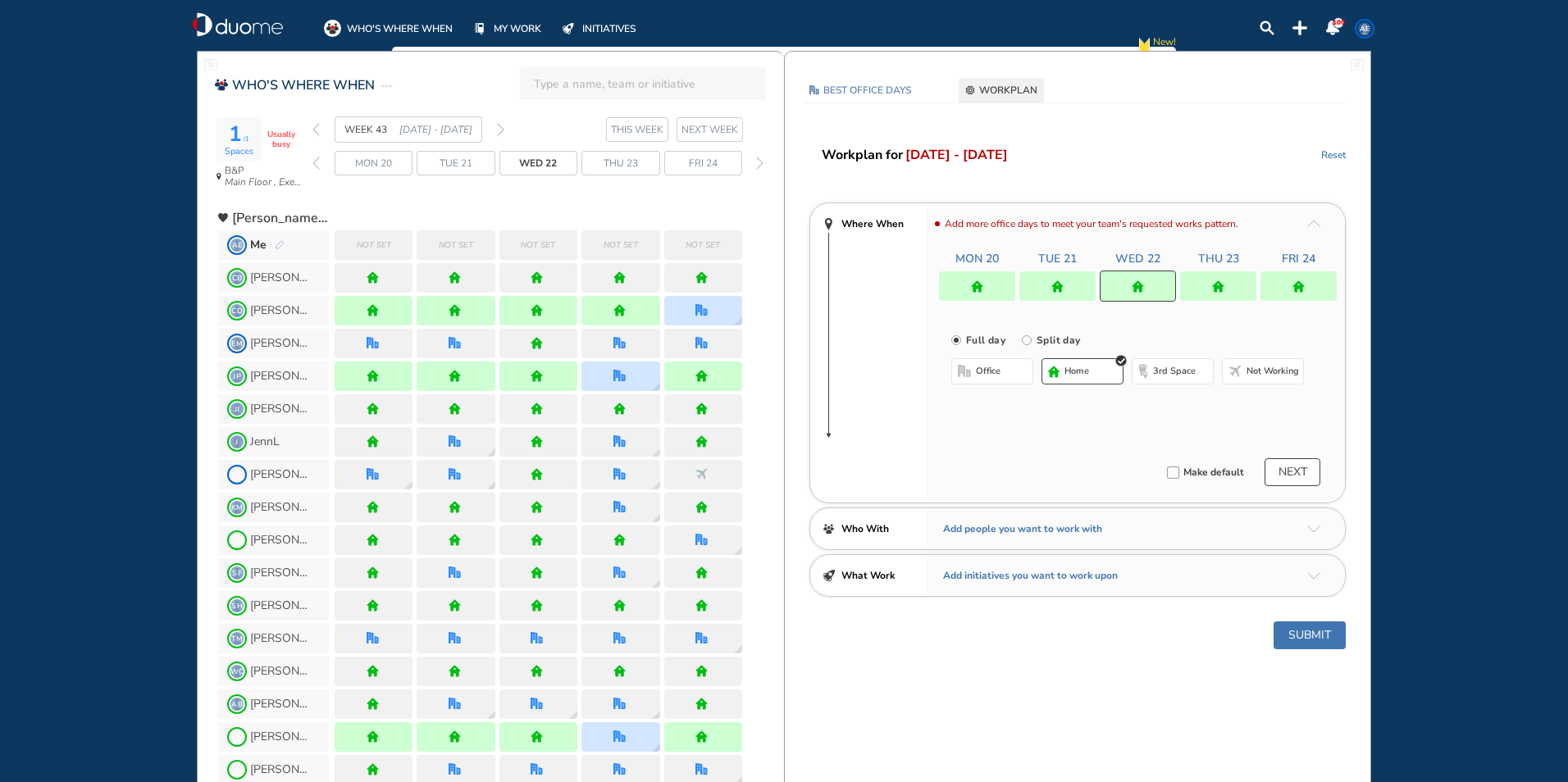
click at [1205, 280] on div at bounding box center [1217, 286] width 76 height 30
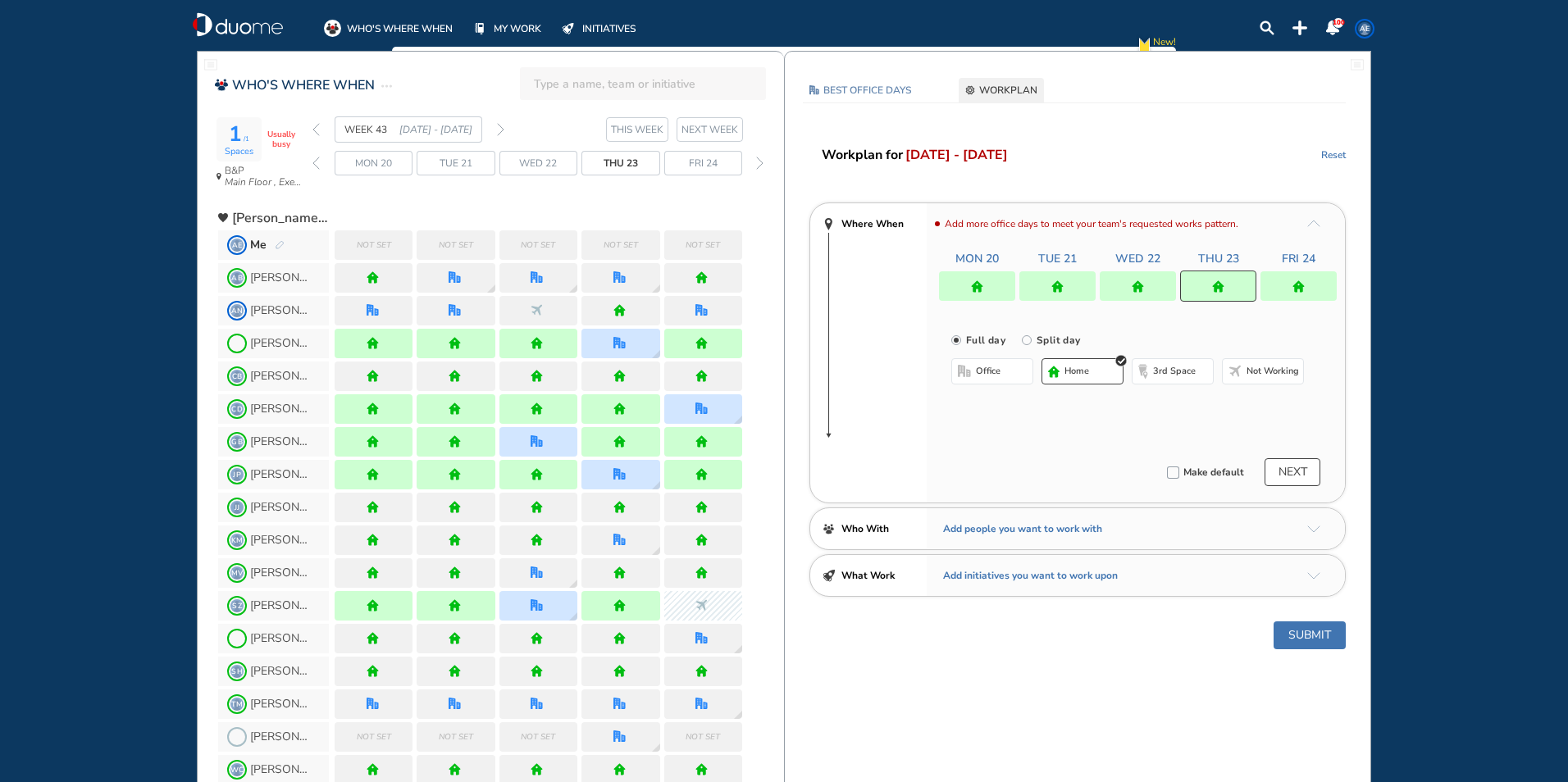
click at [1017, 376] on button "office" at bounding box center [991, 371] width 82 height 26
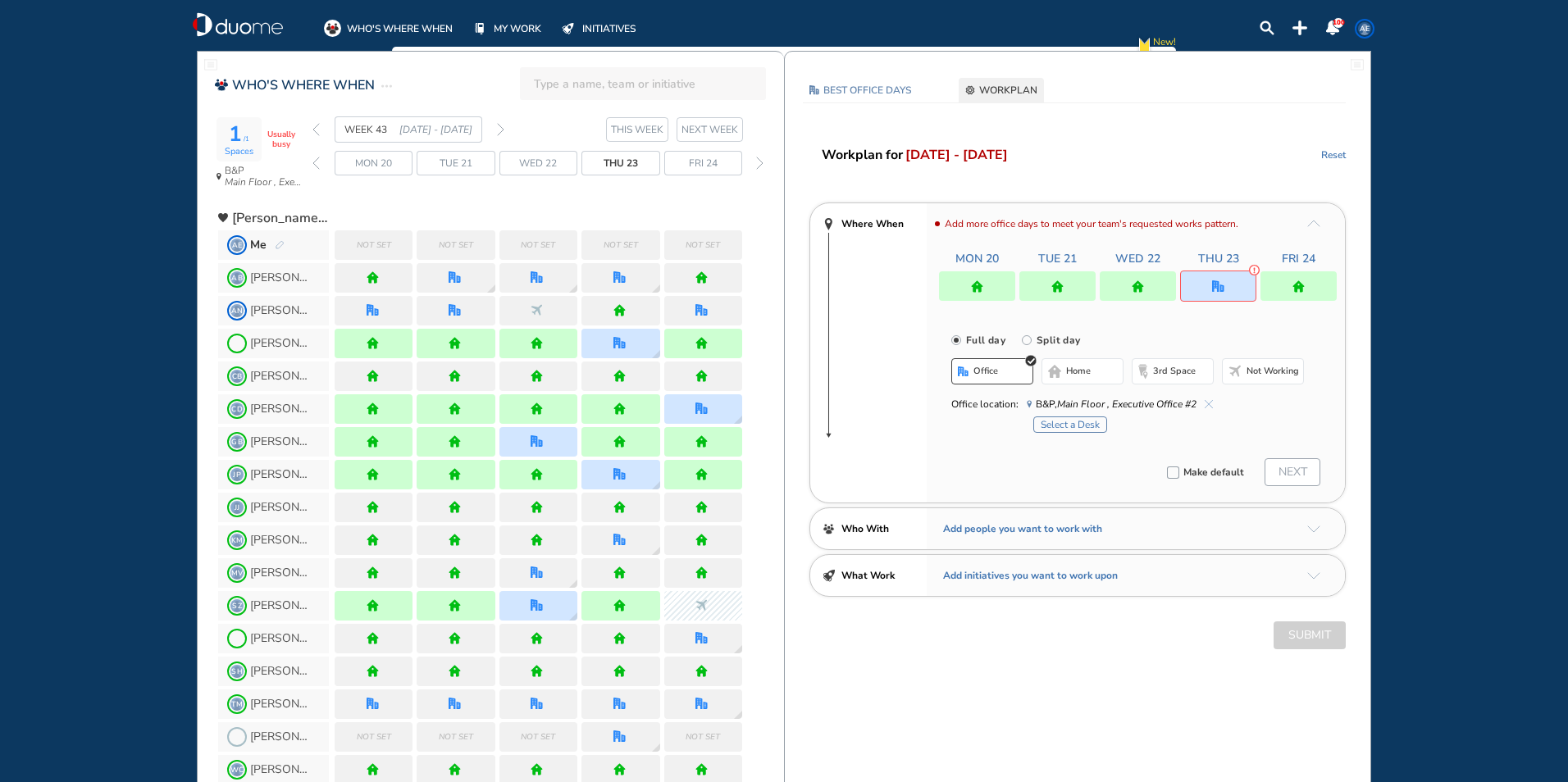
click at [1085, 377] on span "home" at bounding box center [1077, 372] width 24 height 14
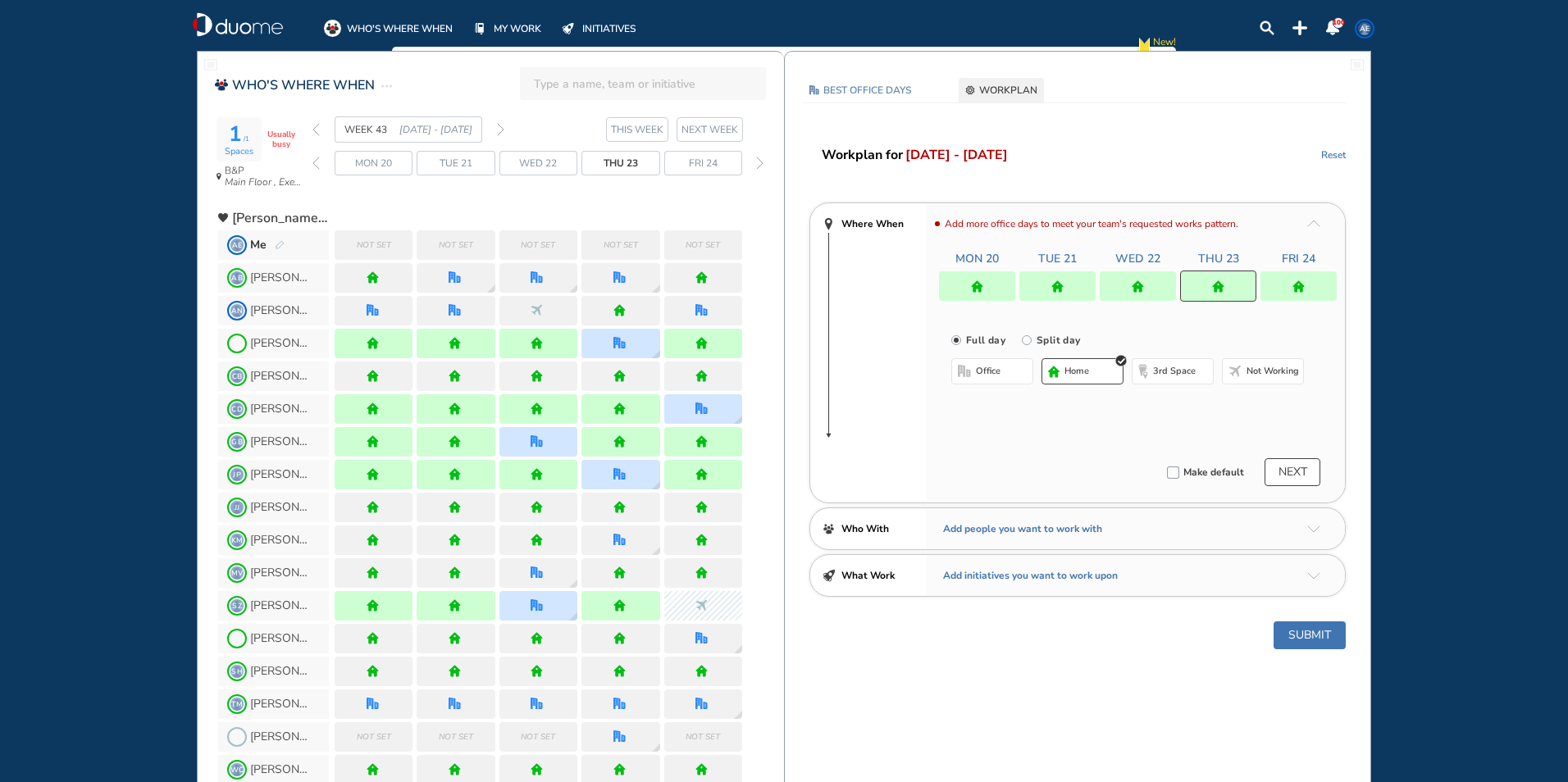
click at [1291, 279] on div at bounding box center [1298, 286] width 76 height 30
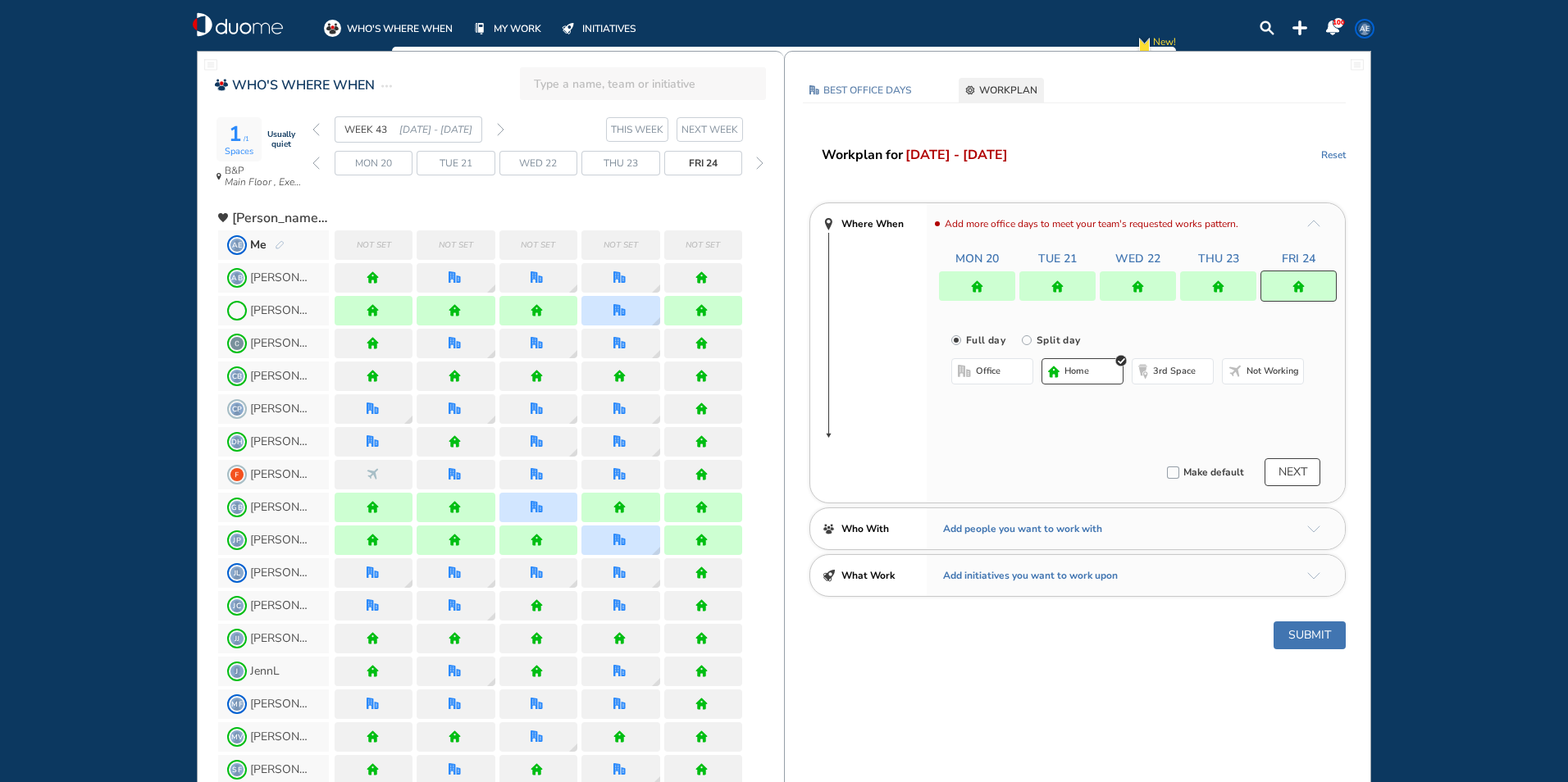
click at [1007, 367] on button "office" at bounding box center [991, 371] width 82 height 26
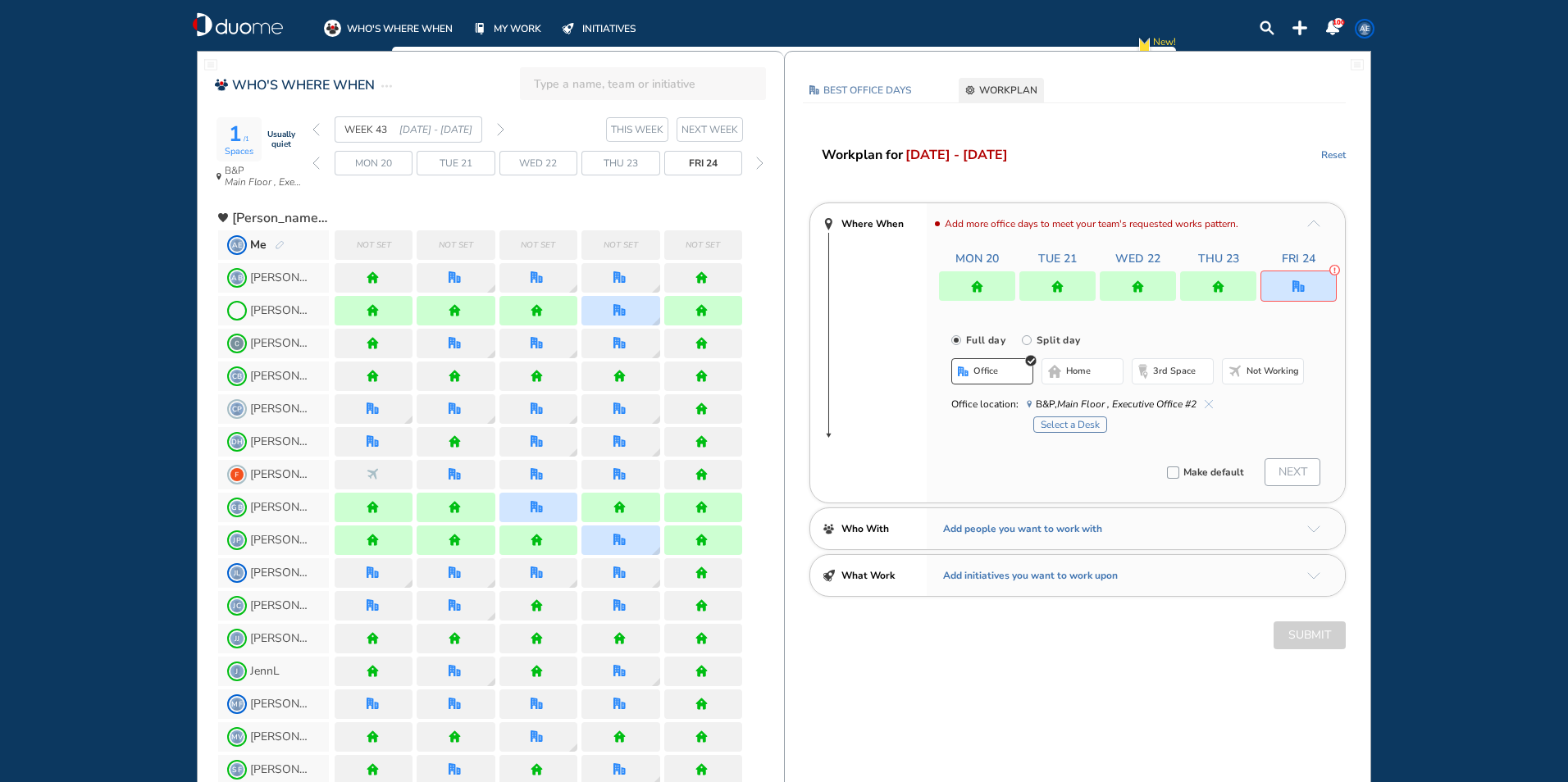
click at [983, 287] on div at bounding box center [977, 286] width 76 height 30
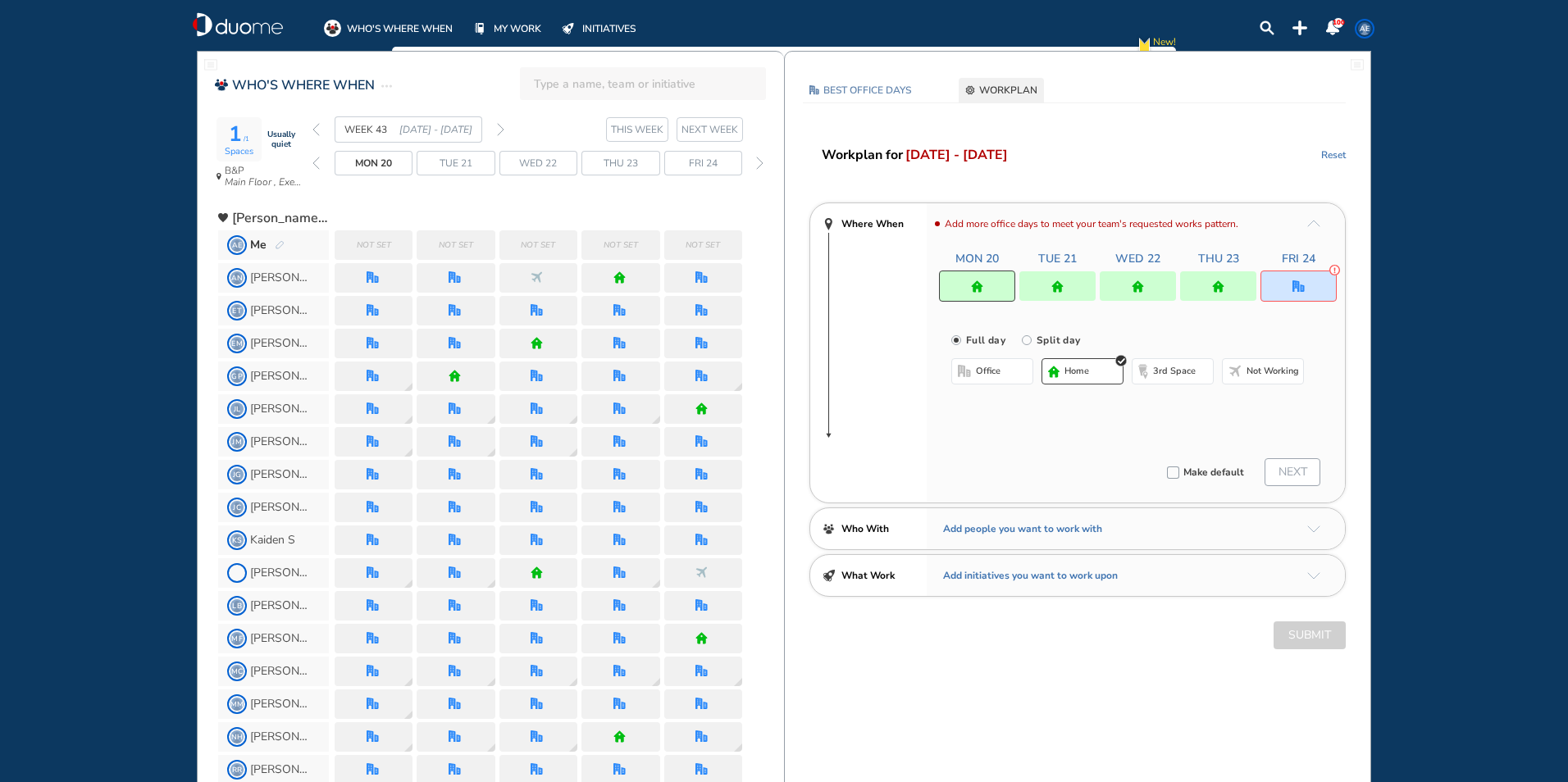
click at [995, 372] on span "office" at bounding box center [988, 372] width 24 height 14
click at [593, 34] on span "INITIATIVES" at bounding box center [608, 29] width 53 height 16
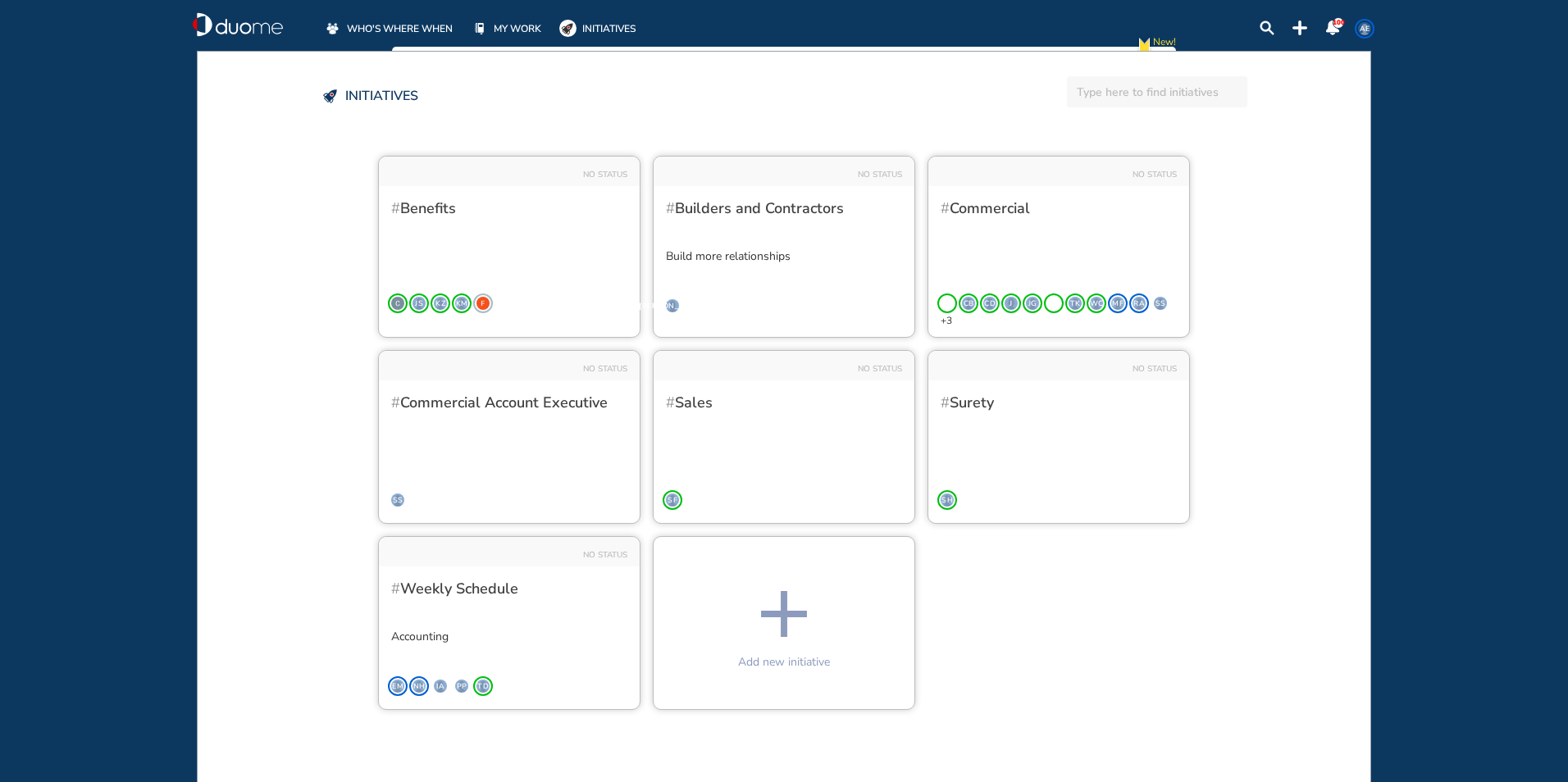
click at [402, 34] on span "WHO'S WHERE WHEN" at bounding box center [399, 29] width 106 height 16
